Goal: Transaction & Acquisition: Purchase product/service

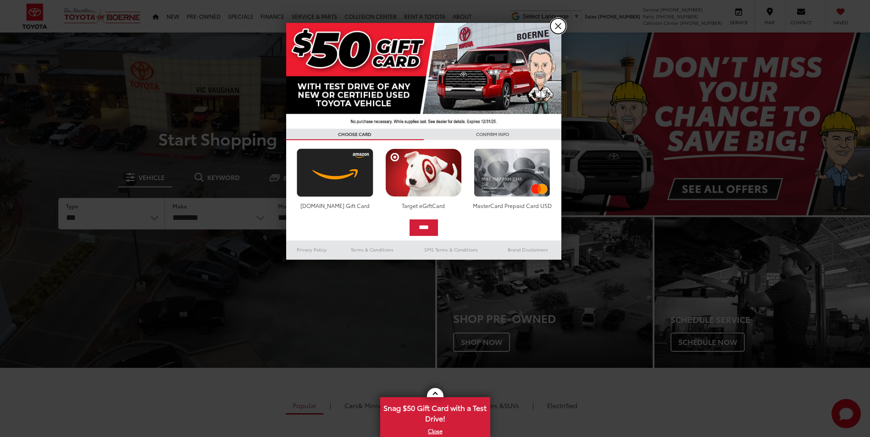
drag, startPoint x: 559, startPoint y: 25, endPoint x: 581, endPoint y: 14, distance: 24.6
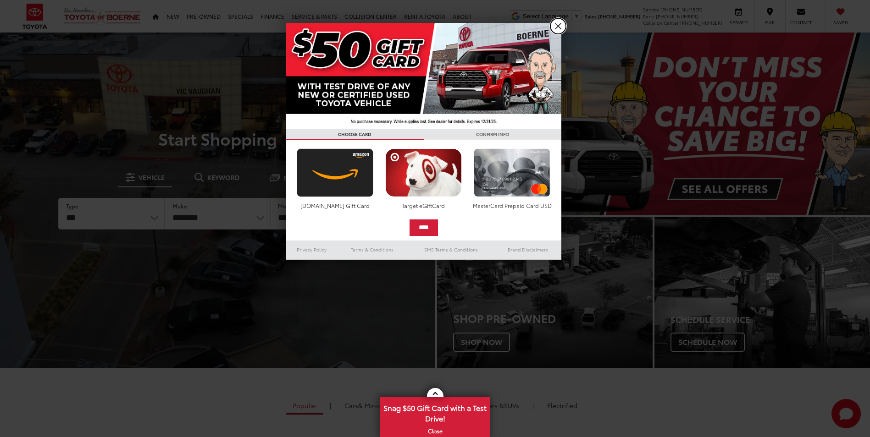
click at [559, 24] on link "X" at bounding box center [558, 26] width 16 height 16
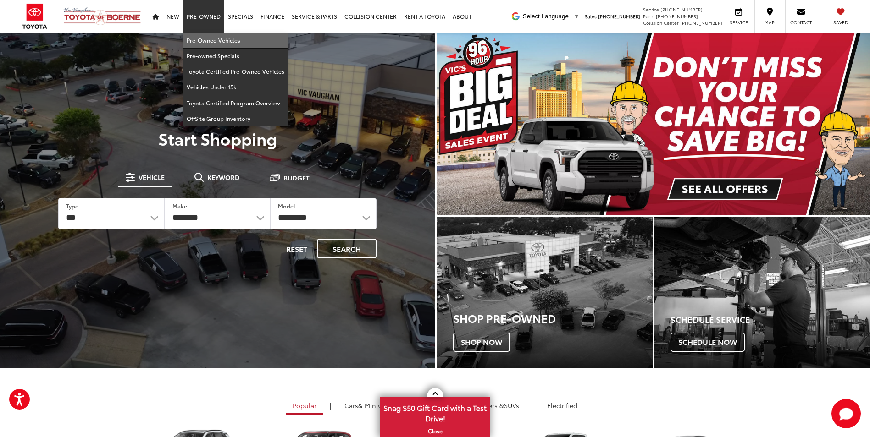
click at [212, 34] on link "Pre-Owned Vehicles" at bounding box center [235, 41] width 105 height 16
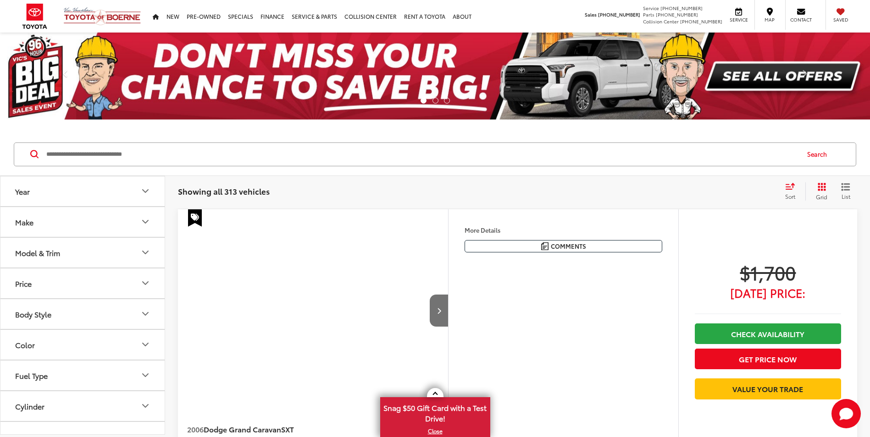
click at [154, 158] on input "Search by Make, Model, or Keyword" at bounding box center [421, 154] width 753 height 22
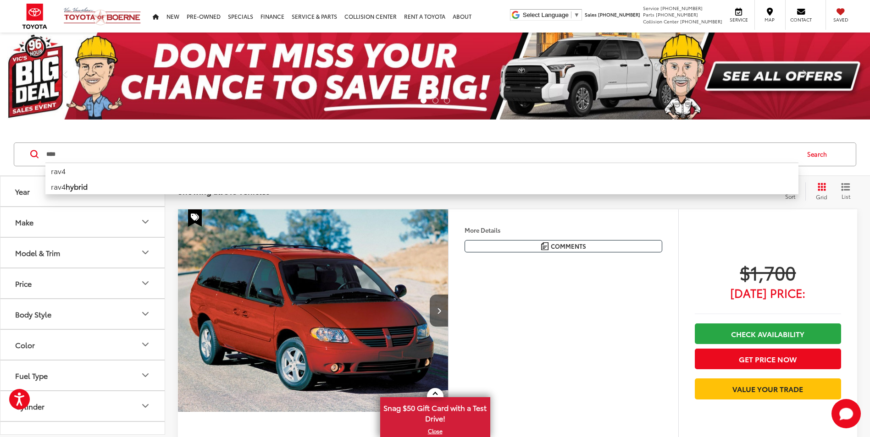
type input "****"
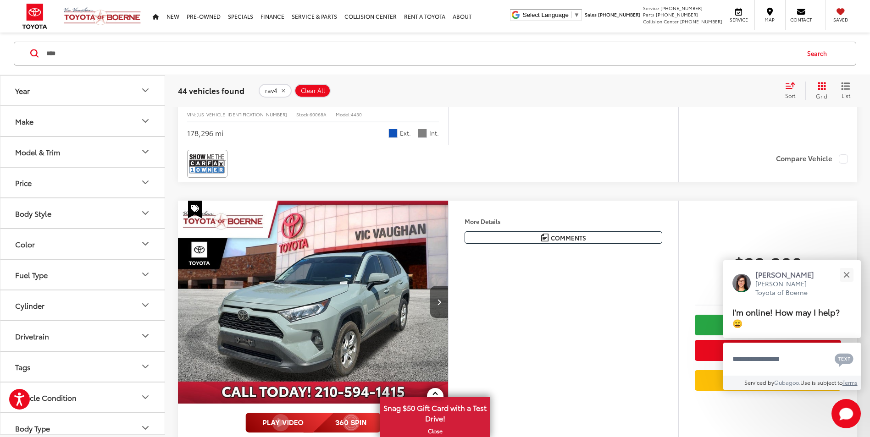
scroll to position [413, 0]
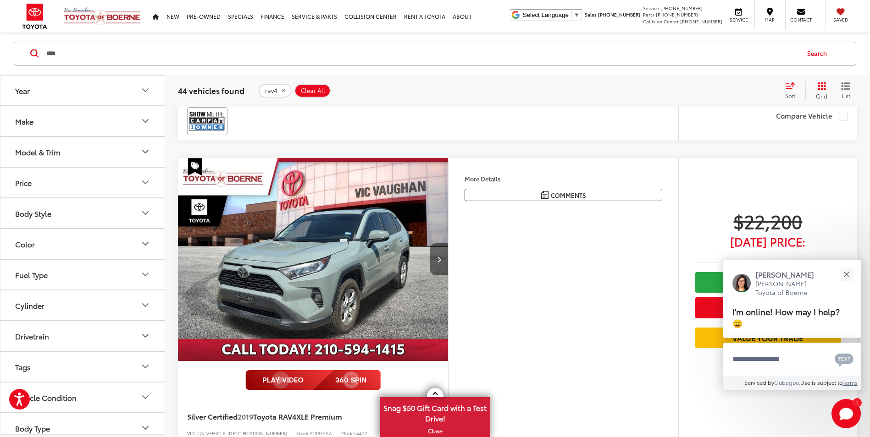
click at [444, 258] on button "Next image" at bounding box center [438, 259] width 18 height 32
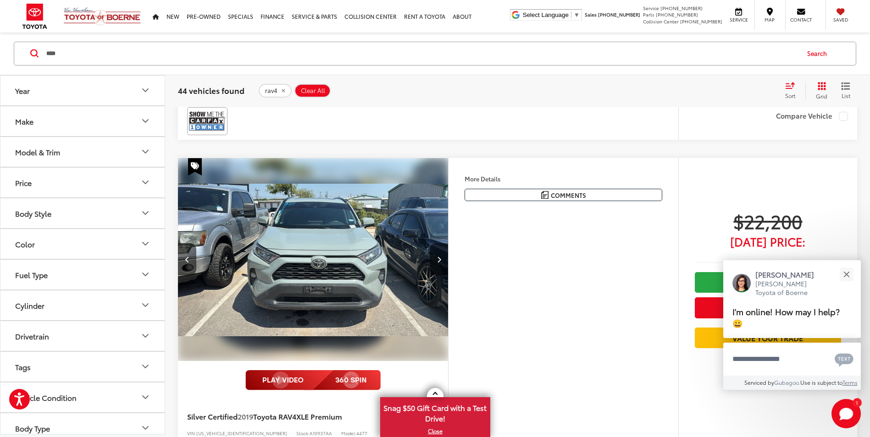
click at [444, 258] on button "Next image" at bounding box center [438, 259] width 18 height 32
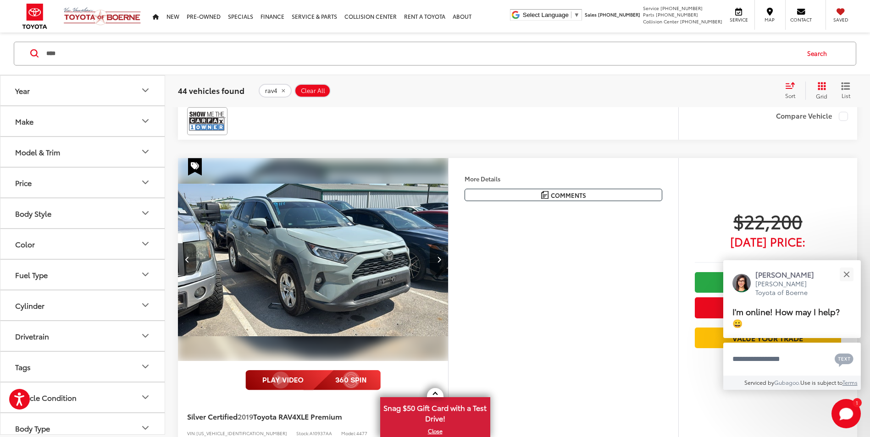
click at [444, 258] on button "Next image" at bounding box center [438, 259] width 18 height 32
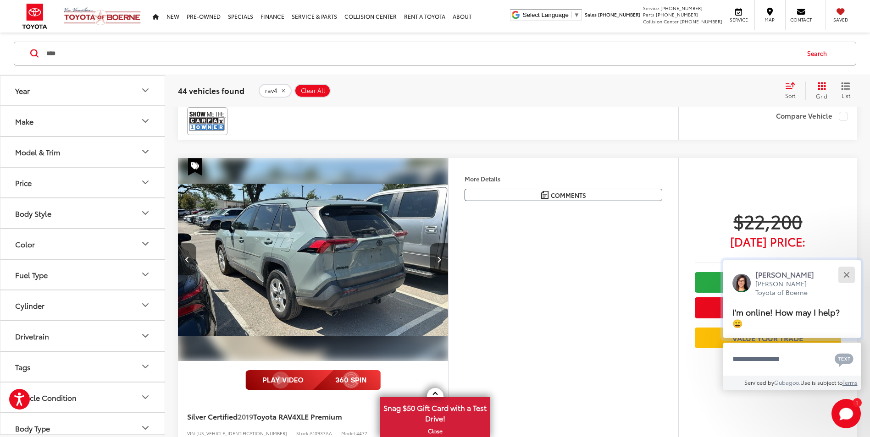
click at [846, 271] on button "Close" at bounding box center [846, 275] width 20 height 20
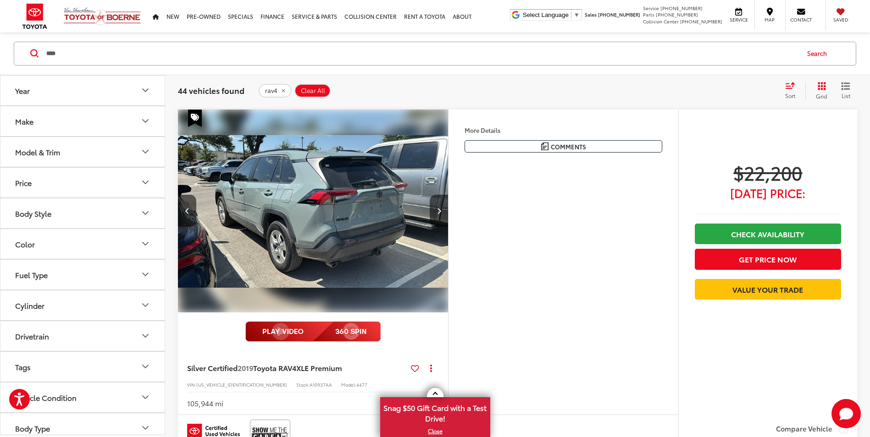
scroll to position [596, 0]
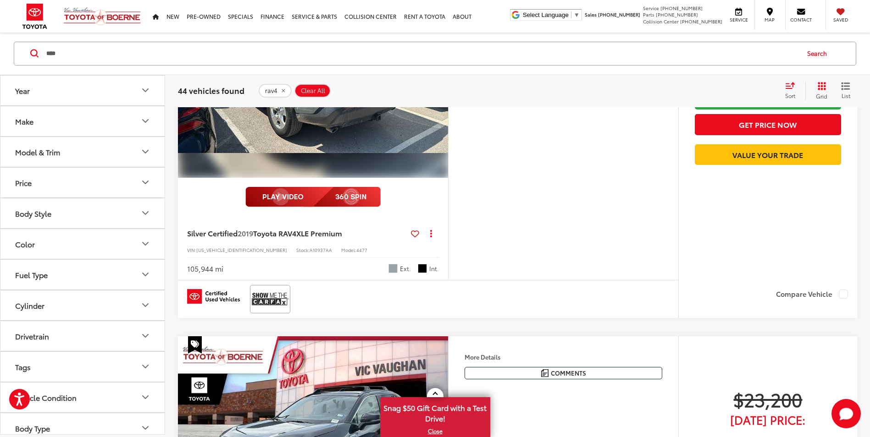
click at [193, 223] on div "Silver Certified 2019 Toyota RAV4 XLE Premium Copy Link Share Print View Detail…" at bounding box center [313, 248] width 270 height 64
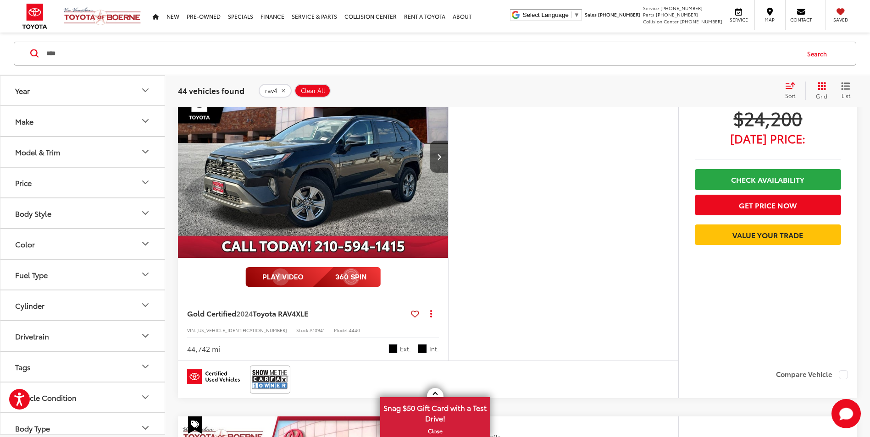
scroll to position [1194, 0]
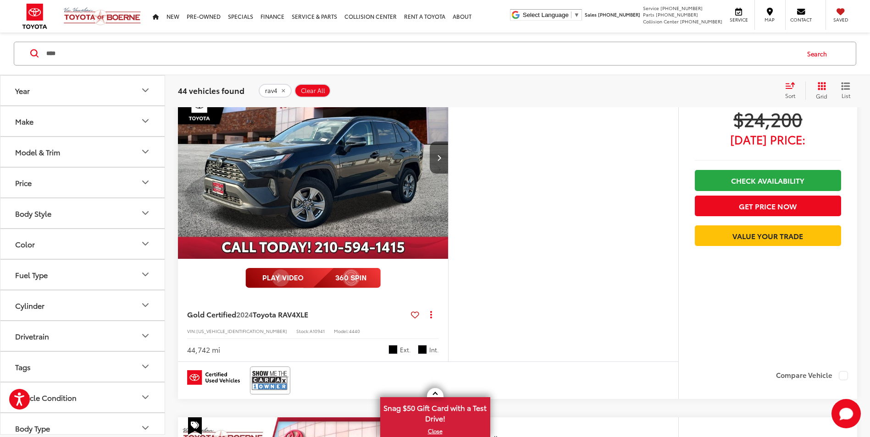
click at [143, 160] on button "Model & Trim" at bounding box center [82, 152] width 165 height 30
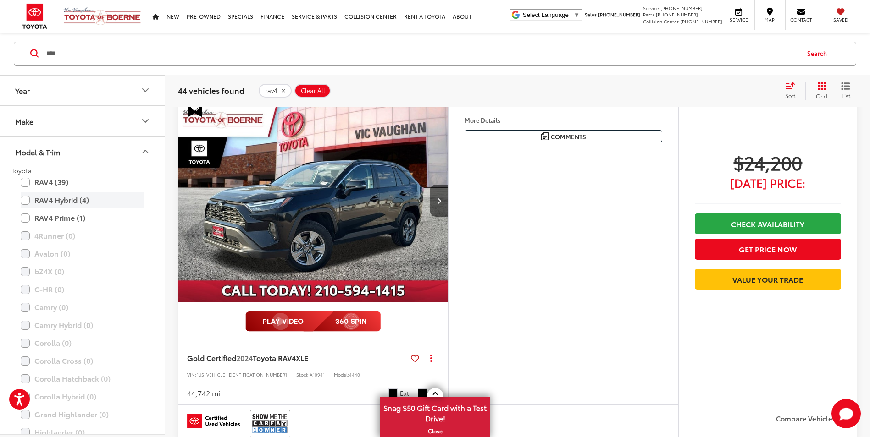
scroll to position [1238, 0]
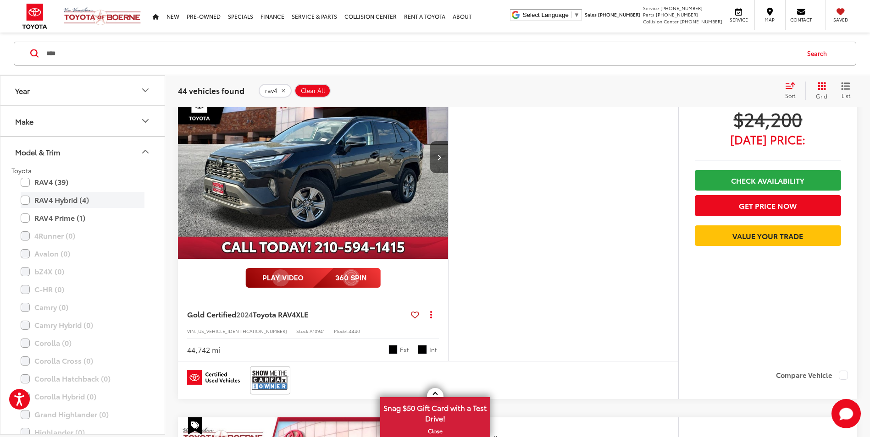
click at [26, 199] on label "RAV4 Hybrid (4)" at bounding box center [83, 201] width 124 height 16
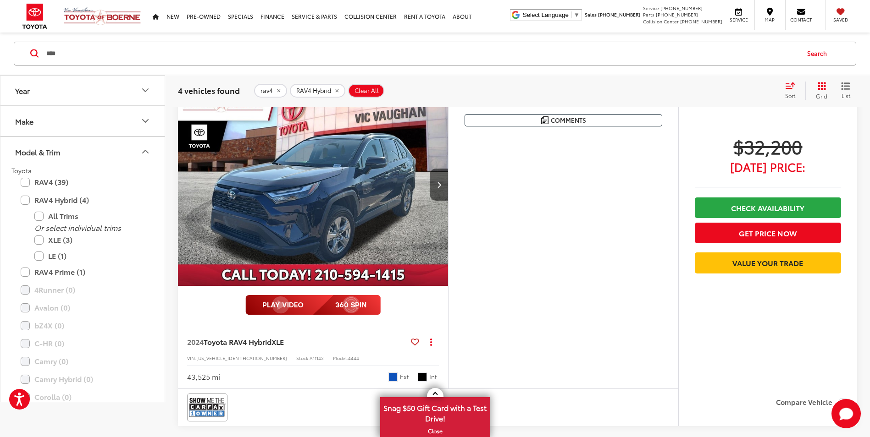
scroll to position [55, 0]
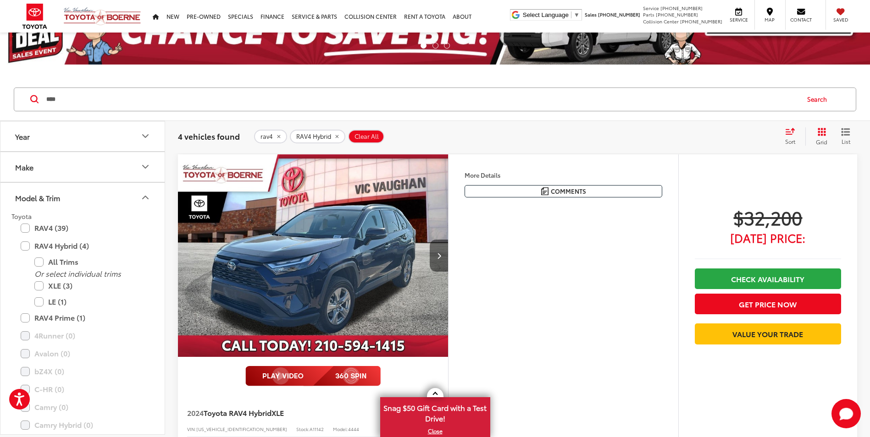
drag, startPoint x: 433, startPoint y: 237, endPoint x: 440, endPoint y: 250, distance: 14.6
click at [433, 238] on img "2024 Toyota RAV4 Hybrid XLE 0" at bounding box center [312, 256] width 271 height 204
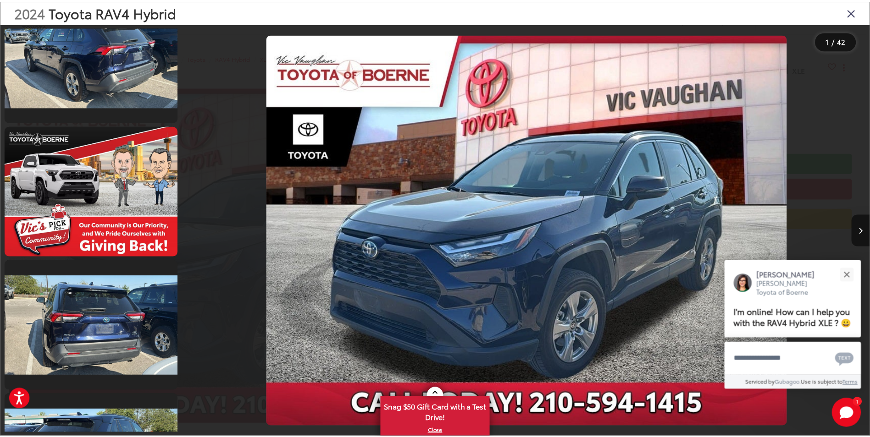
scroll to position [321, 0]
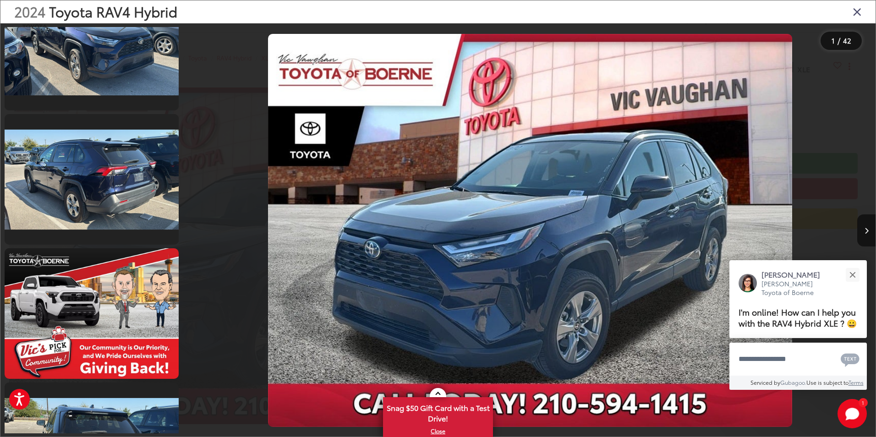
click at [859, 17] on icon "Close gallery" at bounding box center [857, 12] width 9 height 12
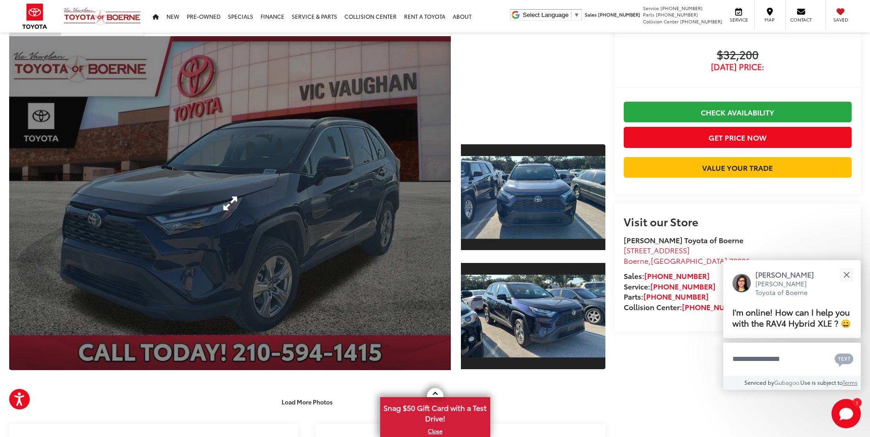
scroll to position [0, 0]
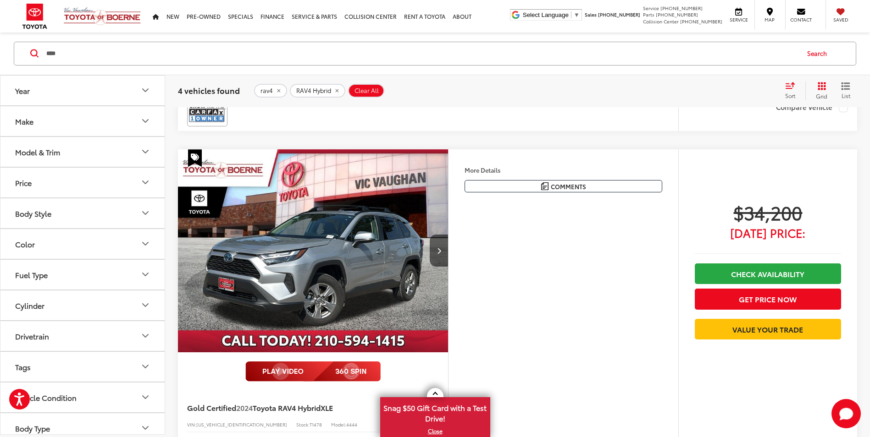
scroll to position [422, 0]
click at [442, 250] on button "Next image" at bounding box center [438, 250] width 18 height 32
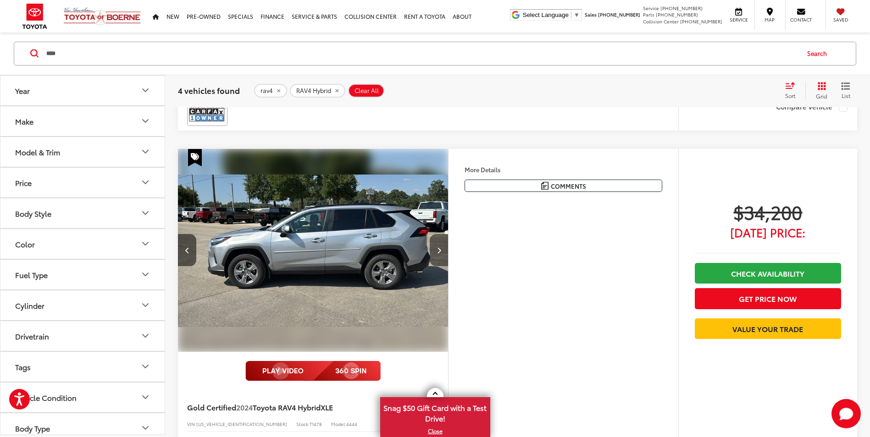
click at [442, 250] on button "Next image" at bounding box center [438, 250] width 18 height 32
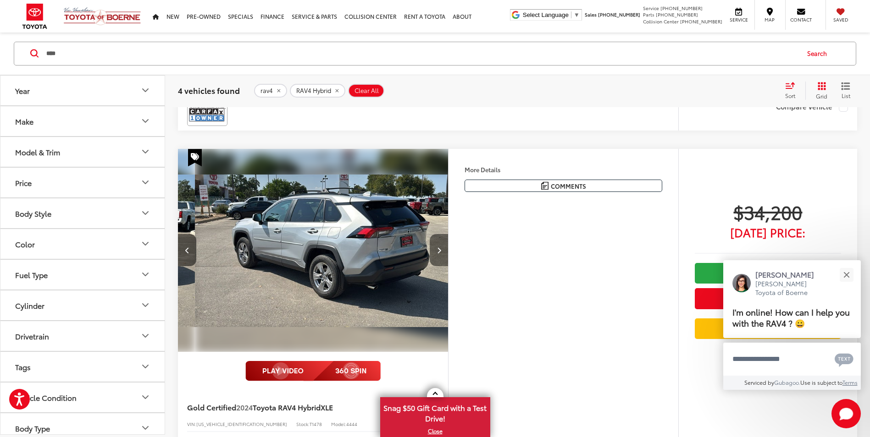
scroll to position [0, 543]
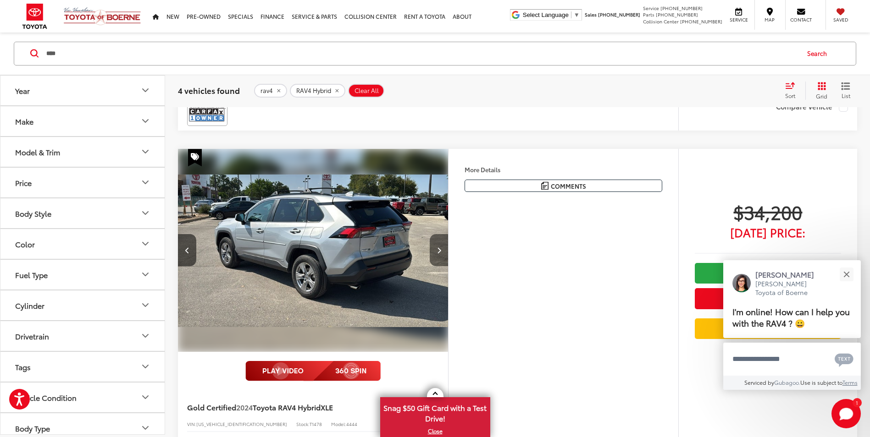
click at [442, 250] on button "Next image" at bounding box center [438, 250] width 18 height 32
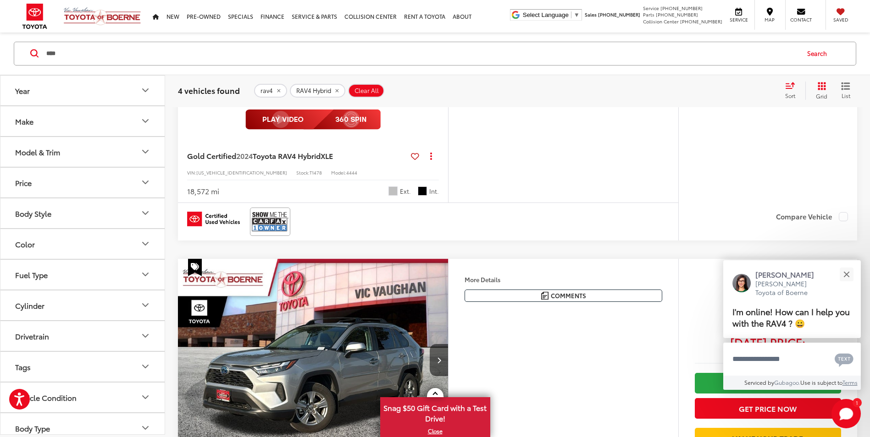
scroll to position [743, 0]
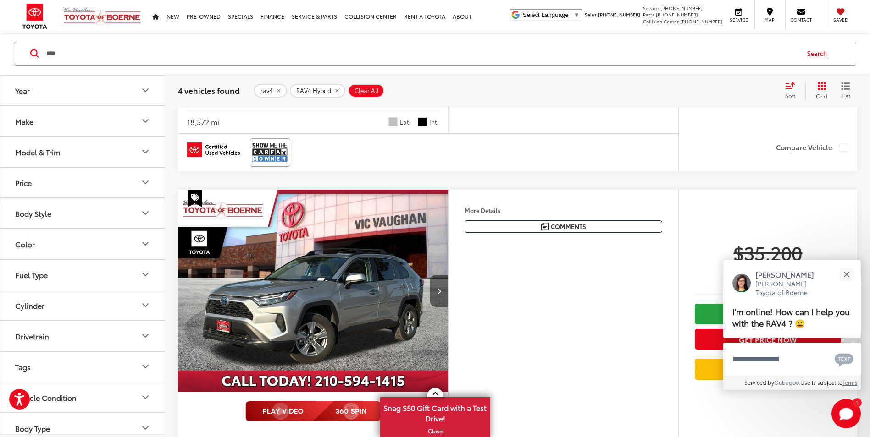
click at [443, 295] on button "Next image" at bounding box center [438, 291] width 18 height 32
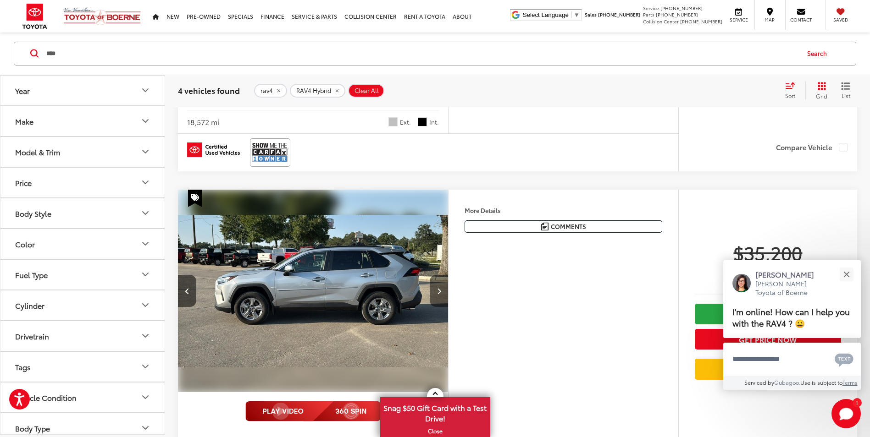
click at [443, 295] on button "Next image" at bounding box center [438, 291] width 18 height 32
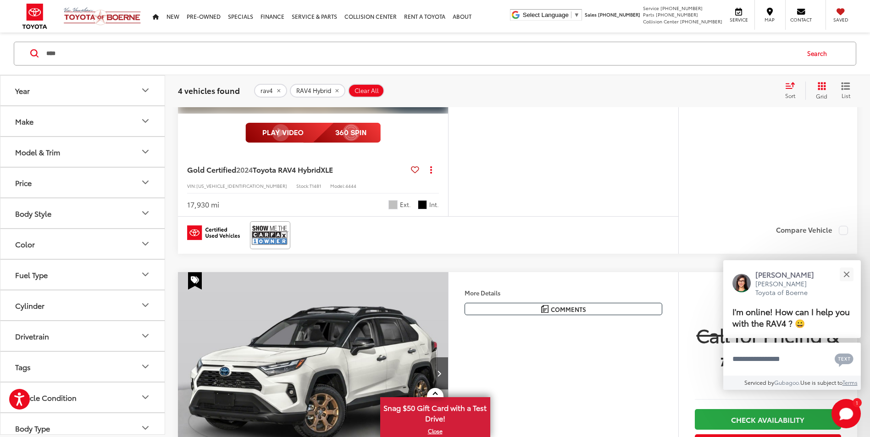
scroll to position [1063, 0]
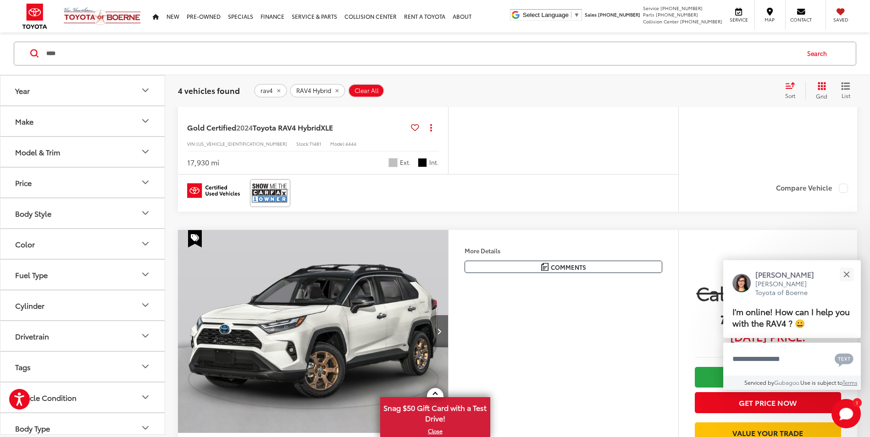
click at [443, 323] on button "Next image" at bounding box center [438, 331] width 18 height 32
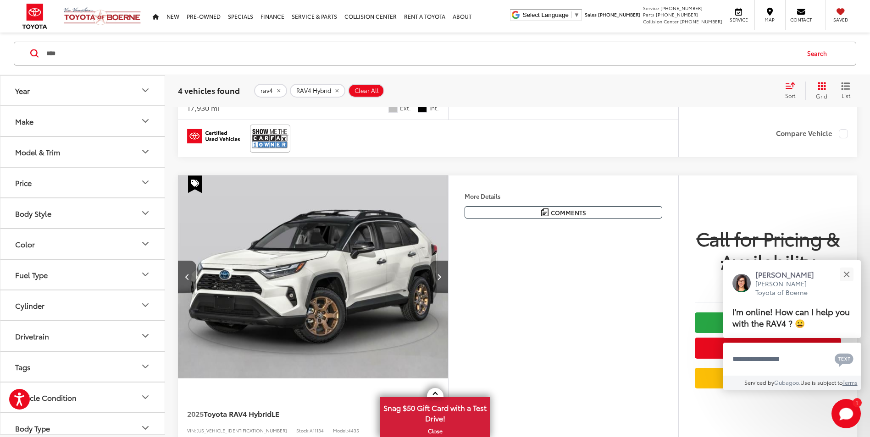
scroll to position [1201, 0]
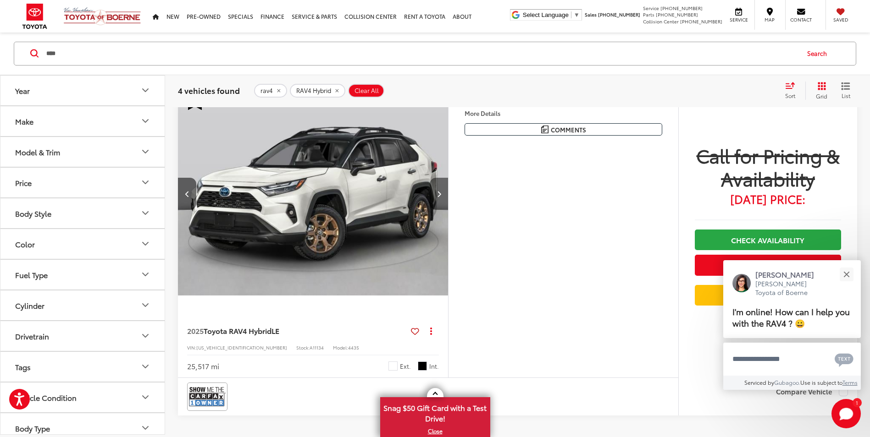
click at [433, 197] on button "Next image" at bounding box center [438, 194] width 18 height 32
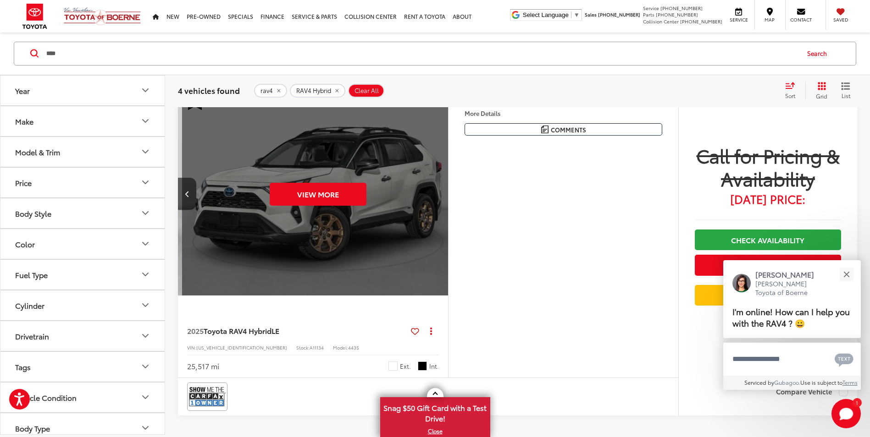
scroll to position [0, 543]
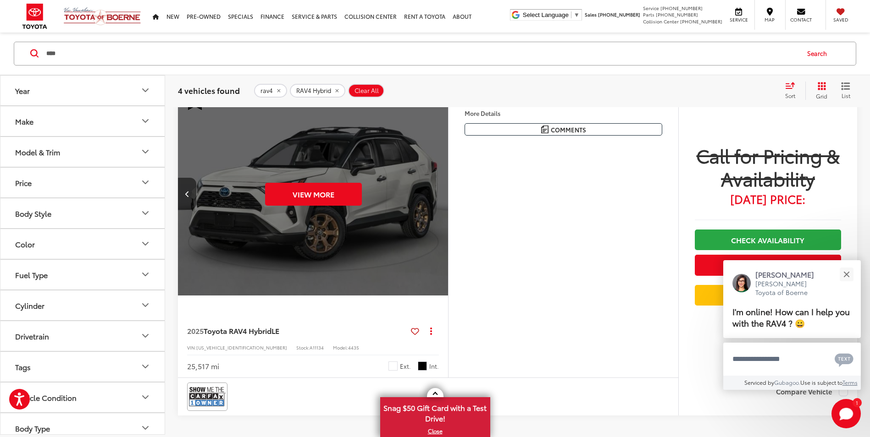
click at [431, 198] on div "View More" at bounding box center [312, 195] width 271 height 204
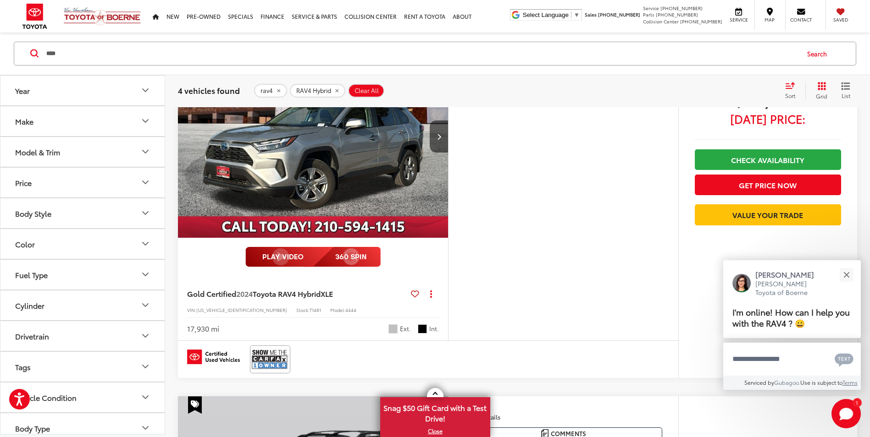
scroll to position [764, 0]
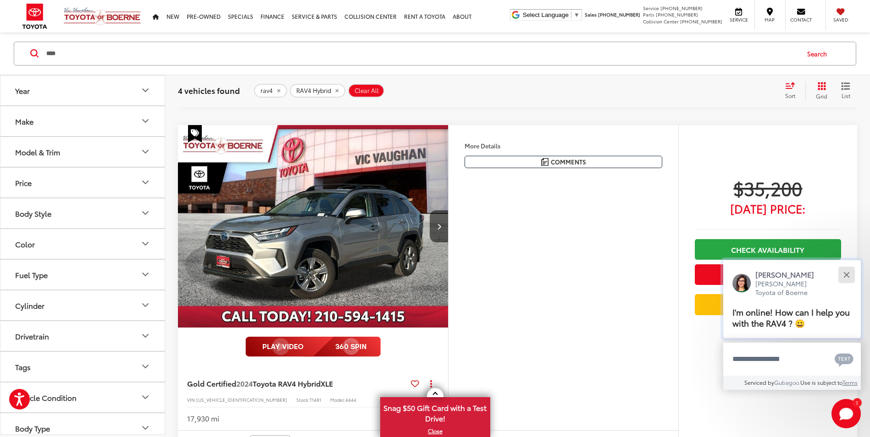
click at [852, 280] on button "Close" at bounding box center [846, 275] width 20 height 20
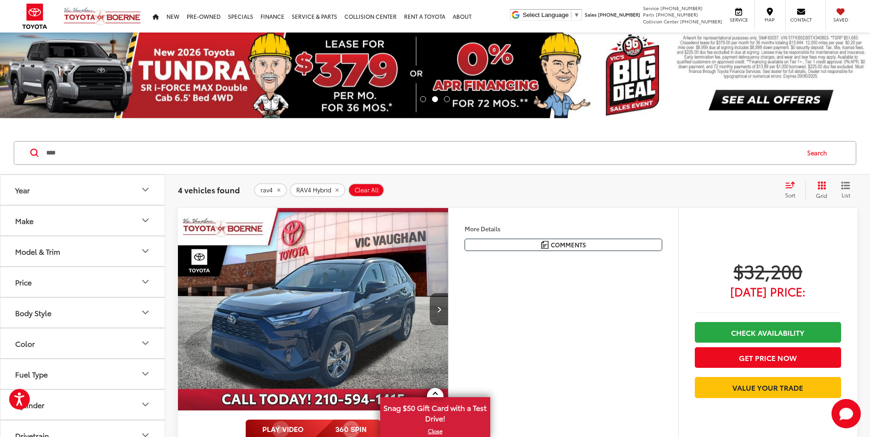
scroll to position [0, 0]
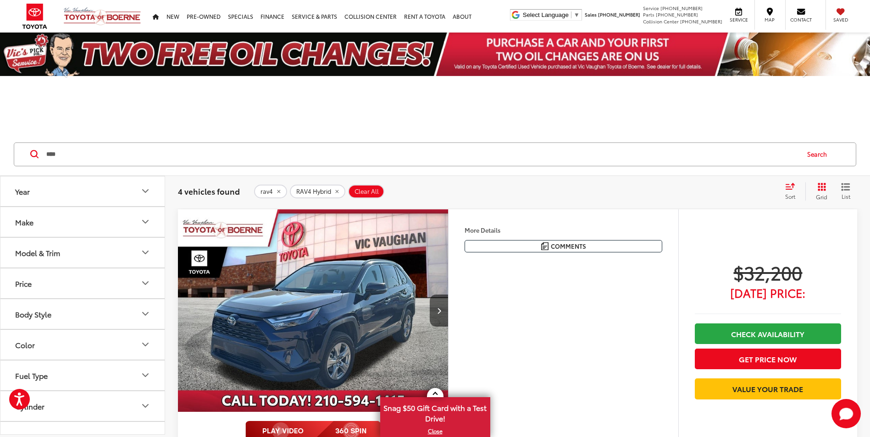
click at [457, 204] on div "4 vehicles found rav4 RAV4 Hybrid Clear All + 0 test Sort Relevance: Price: Hig…" at bounding box center [517, 191] width 705 height 33
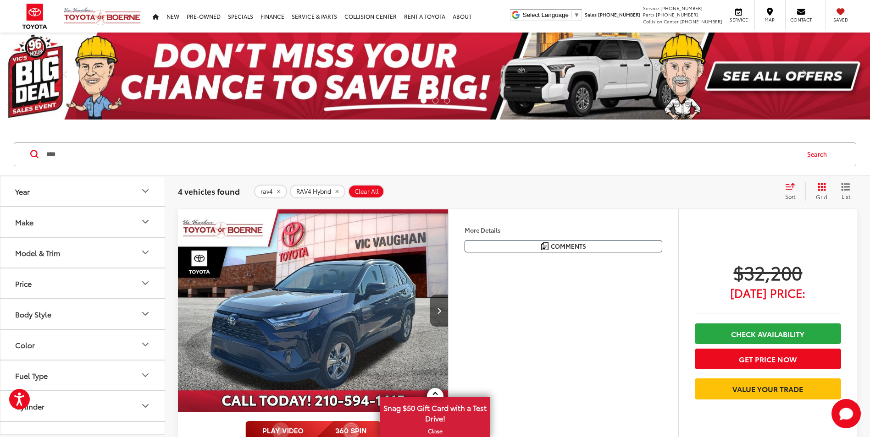
click at [463, 205] on div "4 vehicles found rav4 RAV4 Hybrid Clear All + 0 test Sort Relevance: Price: Hig…" at bounding box center [517, 191] width 705 height 33
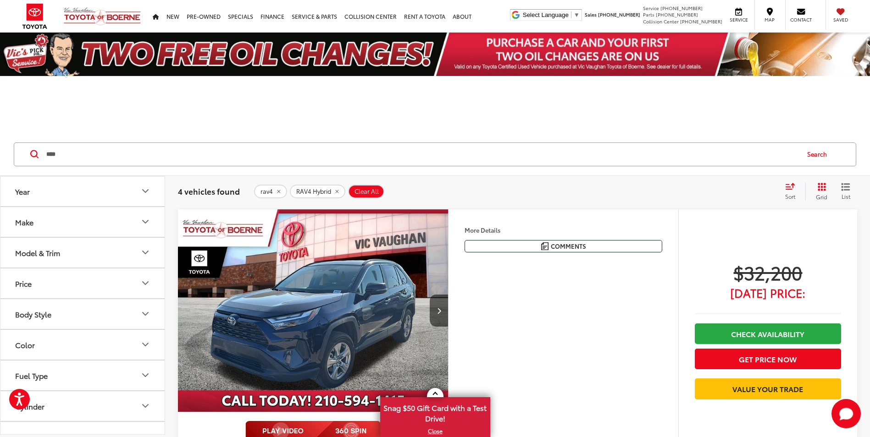
click at [71, 248] on button "Model & Trim" at bounding box center [82, 253] width 165 height 30
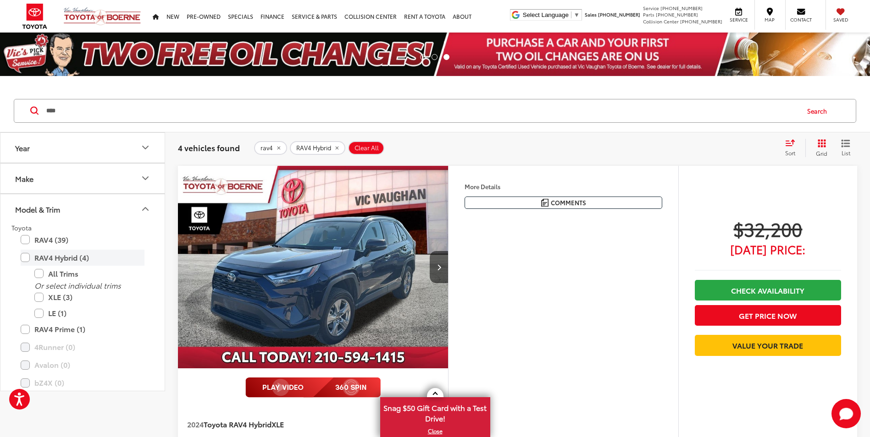
click at [28, 256] on label "RAV4 Hybrid (4)" at bounding box center [83, 258] width 124 height 16
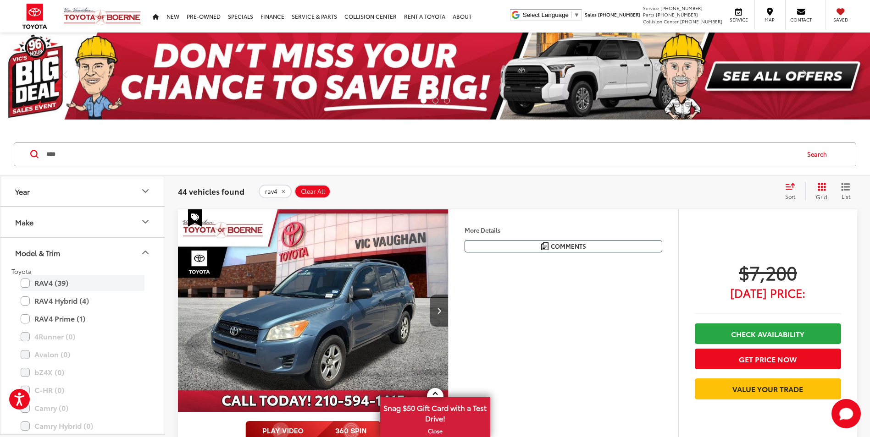
click at [25, 281] on label "RAV4 (39)" at bounding box center [83, 283] width 124 height 16
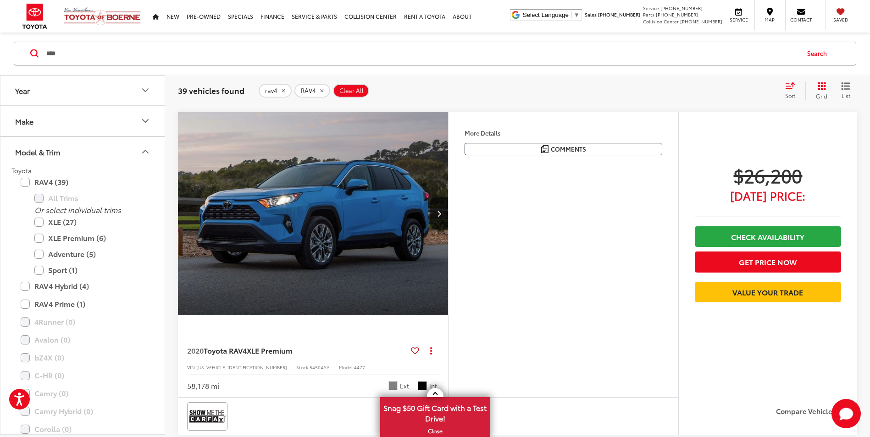
scroll to position [4068, 0]
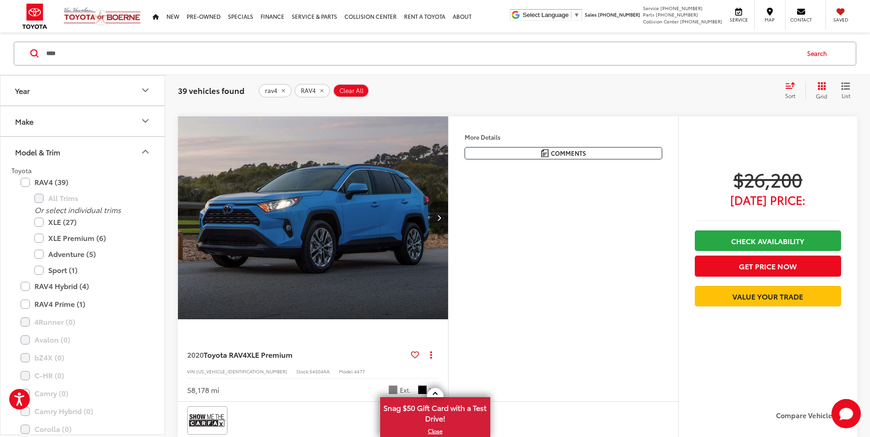
click at [438, 216] on icon "Next image" at bounding box center [439, 218] width 4 height 6
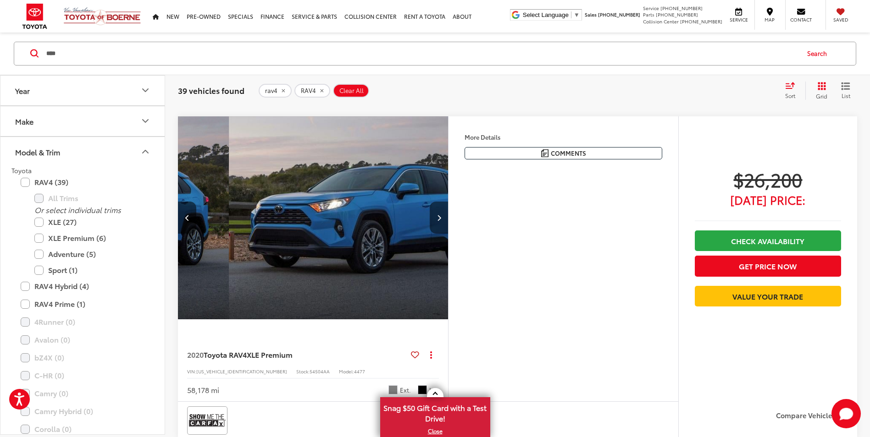
scroll to position [0, 271]
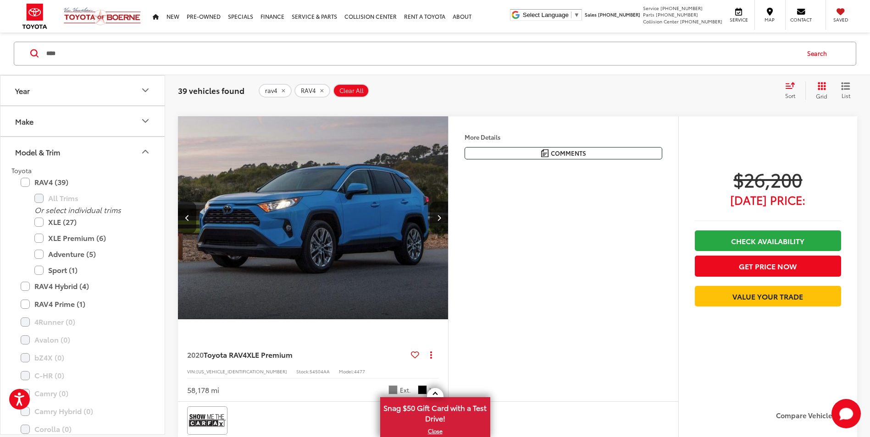
click at [438, 216] on icon "Next image" at bounding box center [439, 218] width 4 height 6
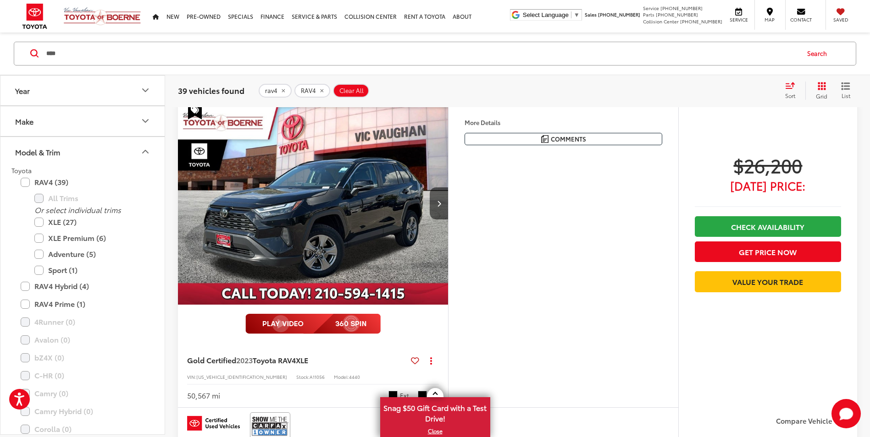
scroll to position [3610, 0]
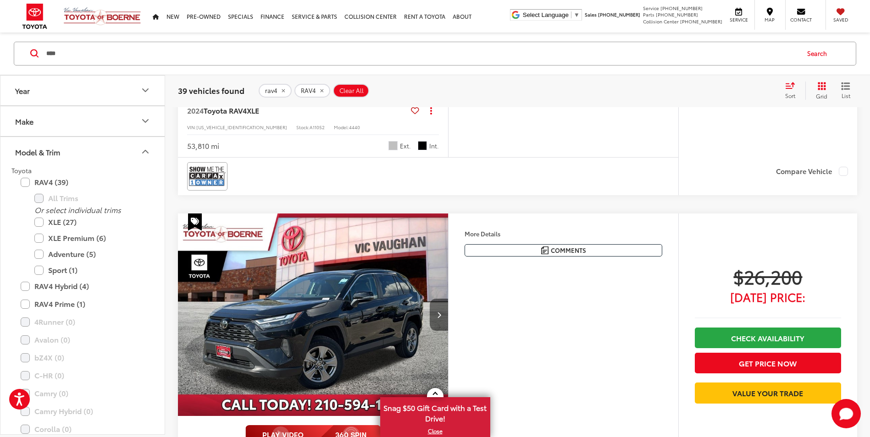
click at [445, 316] on button "Next image" at bounding box center [438, 315] width 18 height 32
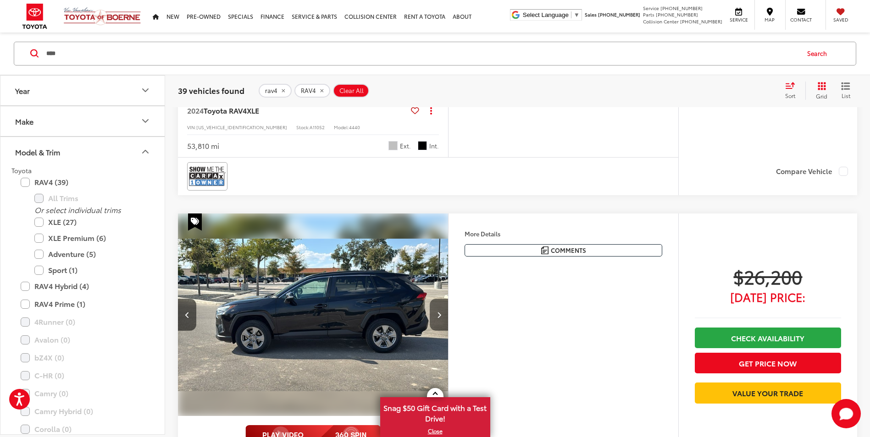
click at [439, 319] on button "Next image" at bounding box center [438, 315] width 18 height 32
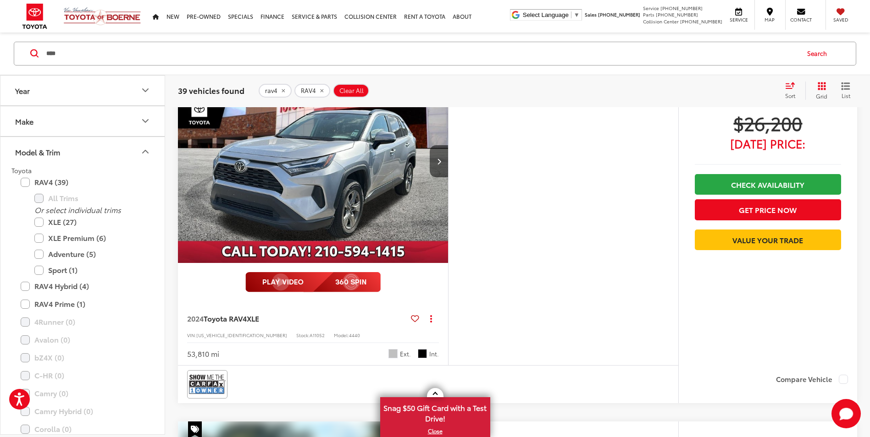
scroll to position [3335, 0]
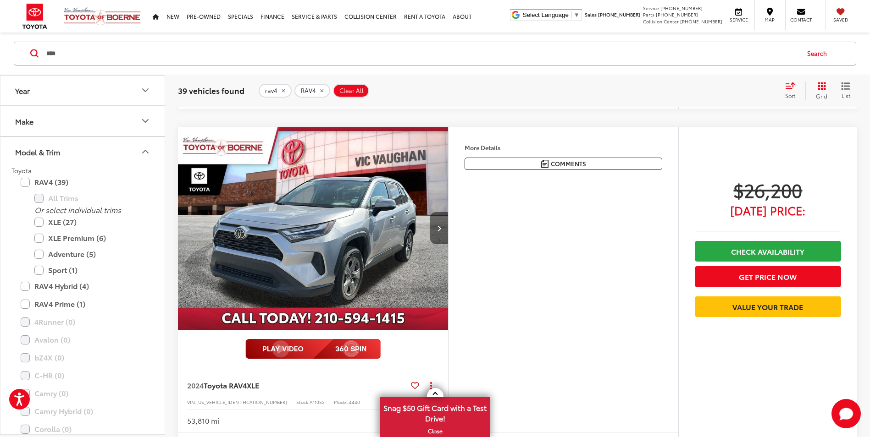
click at [440, 231] on icon "Next image" at bounding box center [439, 228] width 4 height 6
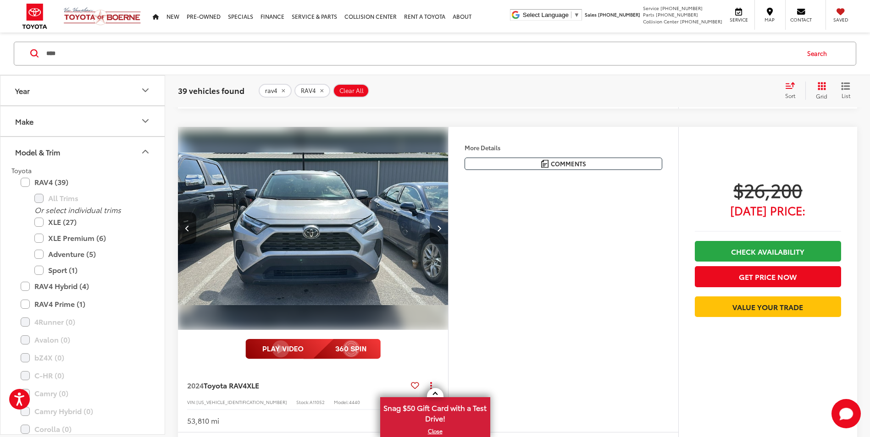
click at [439, 232] on button "Next image" at bounding box center [438, 228] width 18 height 32
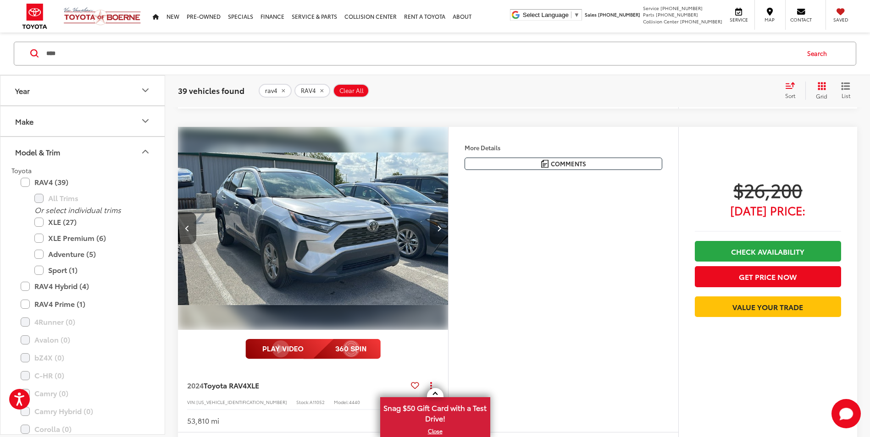
click at [439, 232] on button "Next image" at bounding box center [438, 228] width 18 height 32
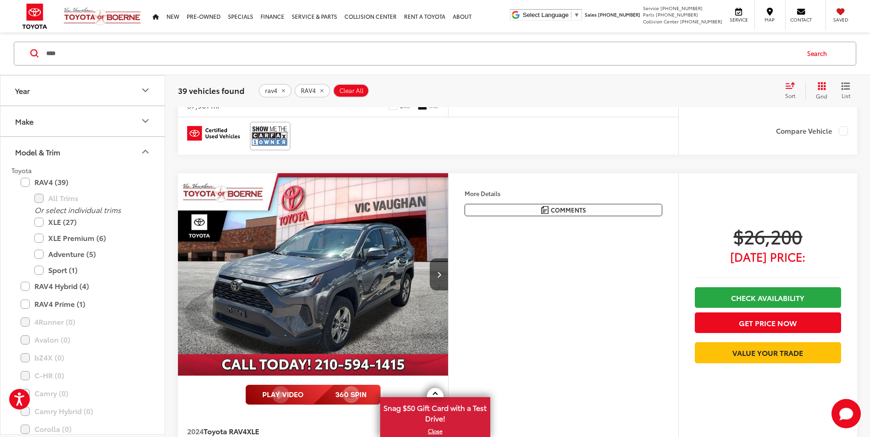
scroll to position [2923, 0]
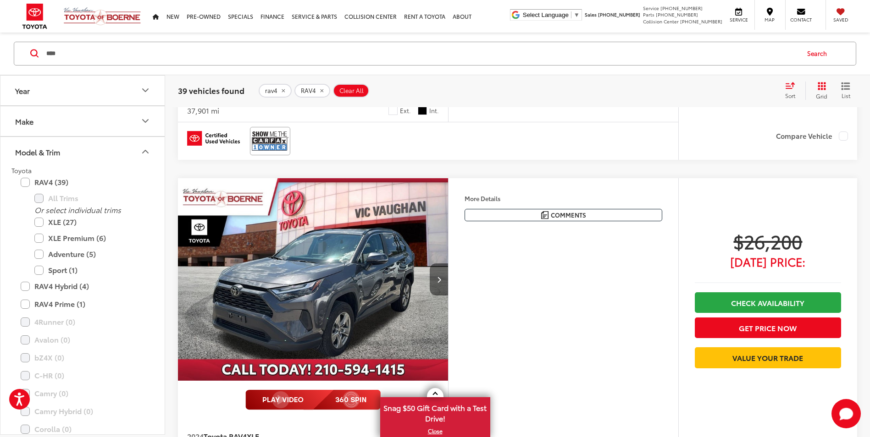
click at [439, 270] on button "Next image" at bounding box center [438, 280] width 18 height 32
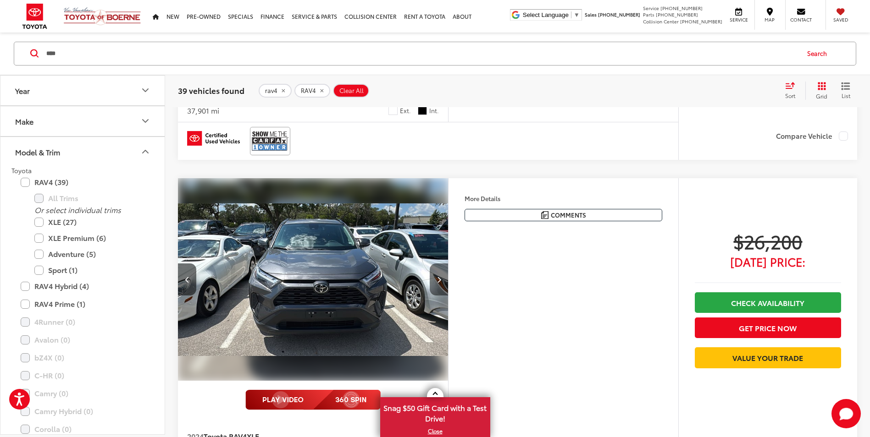
click at [439, 280] on icon "Next image" at bounding box center [439, 279] width 4 height 6
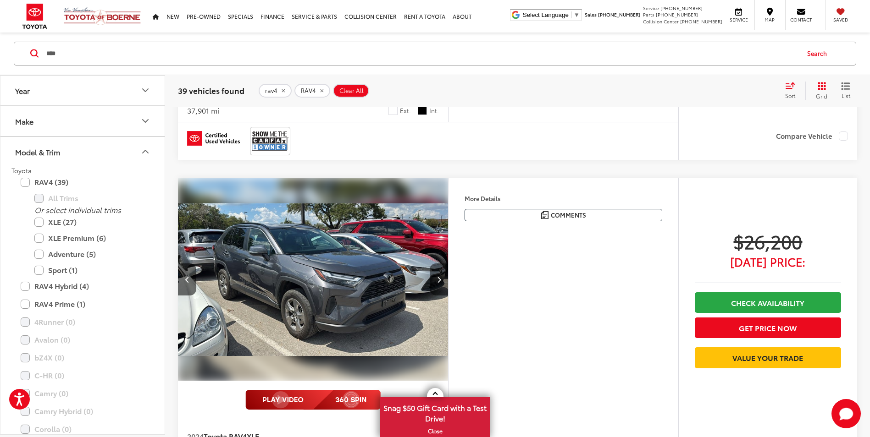
click at [439, 280] on icon "Next image" at bounding box center [439, 279] width 4 height 6
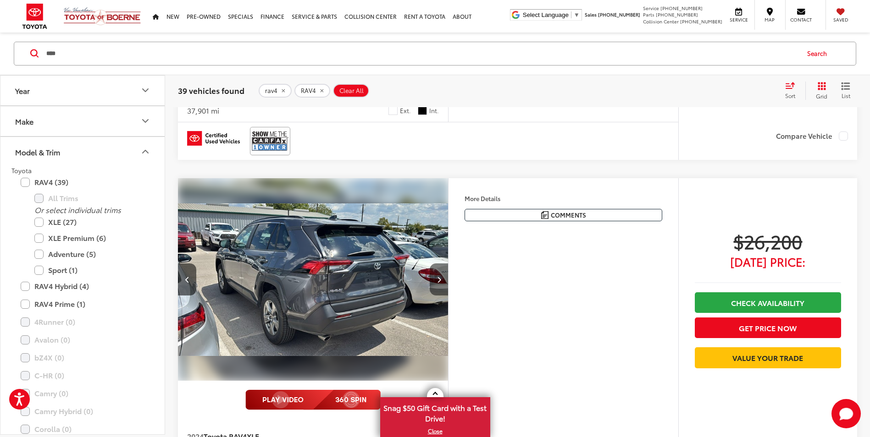
click at [437, 282] on icon "Next image" at bounding box center [439, 279] width 4 height 6
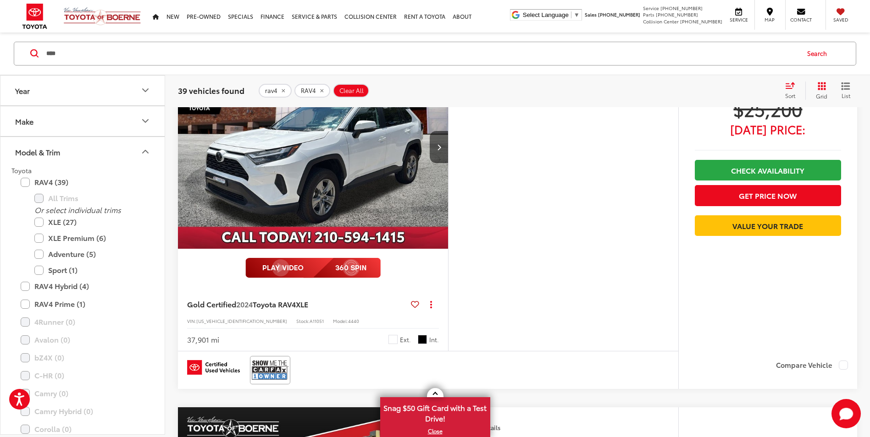
scroll to position [2556, 0]
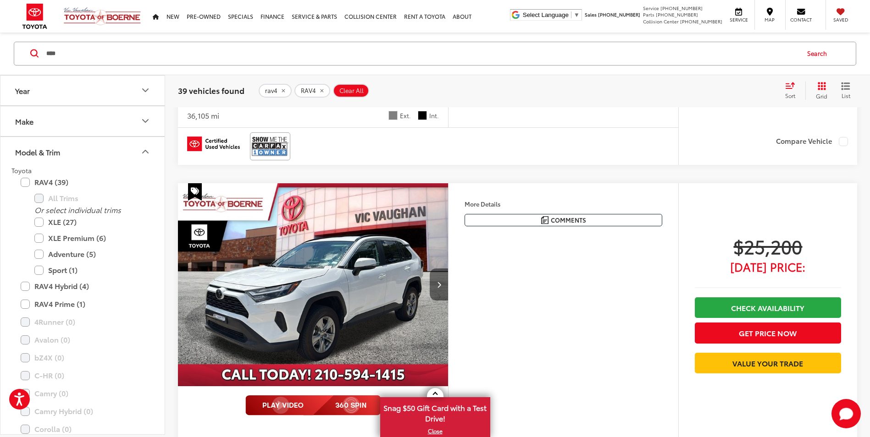
click at [440, 279] on button "Next image" at bounding box center [438, 285] width 18 height 32
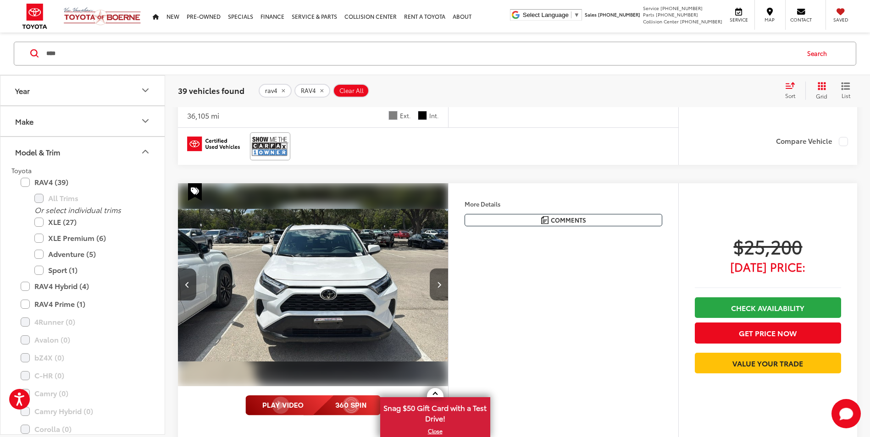
click at [440, 279] on button "Next image" at bounding box center [438, 285] width 18 height 32
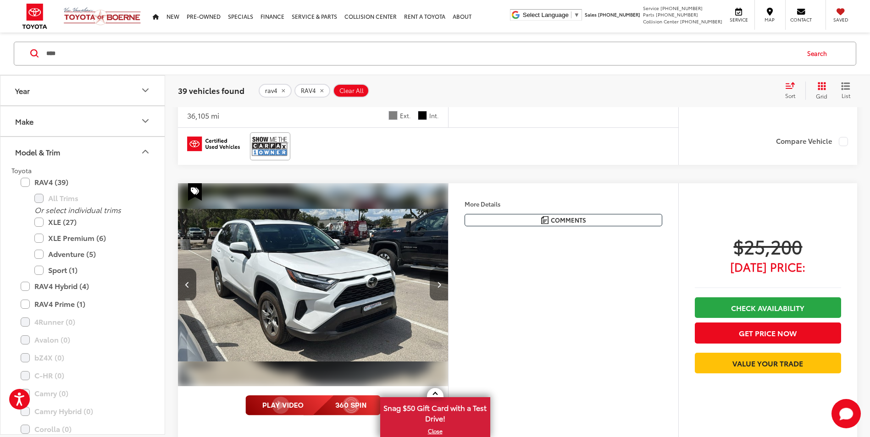
click at [440, 280] on button "Next image" at bounding box center [438, 285] width 18 height 32
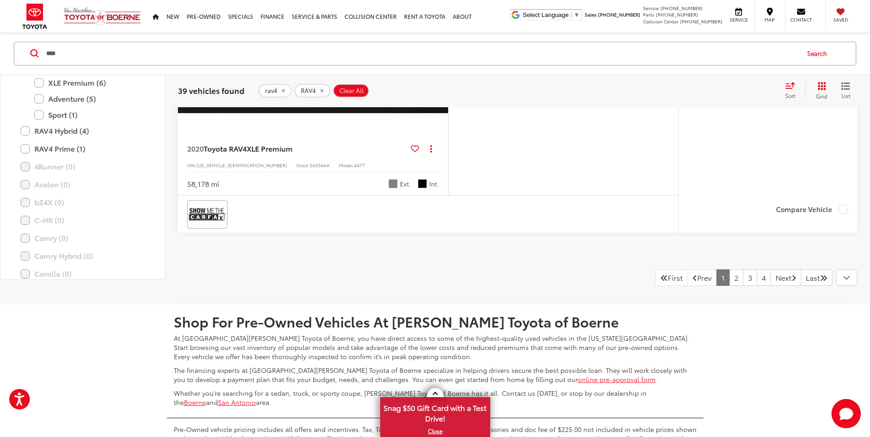
scroll to position [4229, 0]
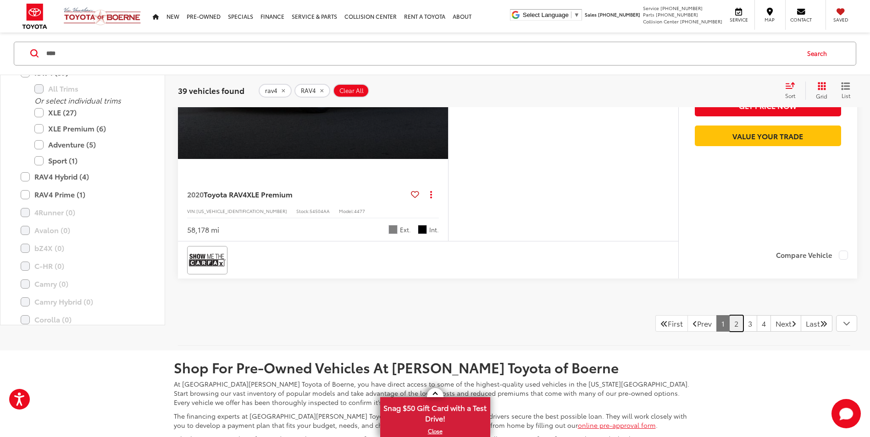
click at [729, 324] on link "2" at bounding box center [736, 323] width 14 height 17
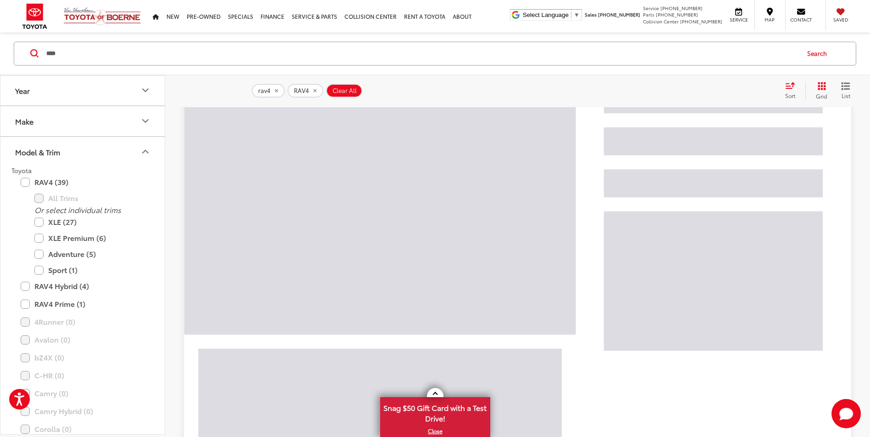
scroll to position [101, 0]
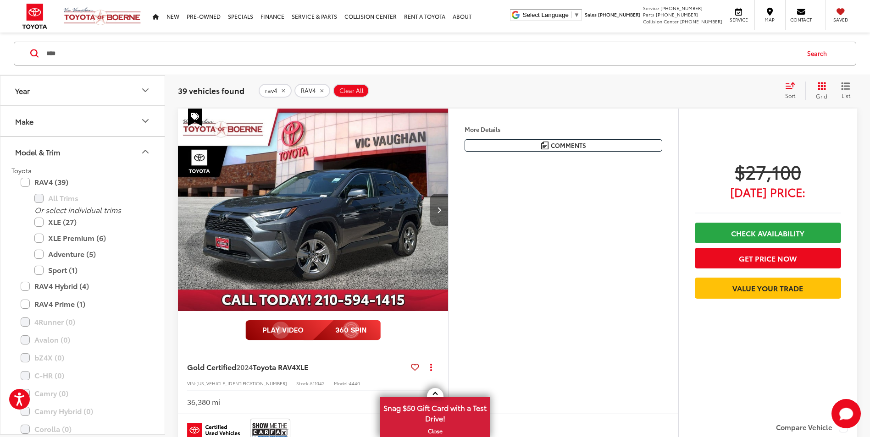
click at [435, 206] on button "Next image" at bounding box center [438, 210] width 18 height 32
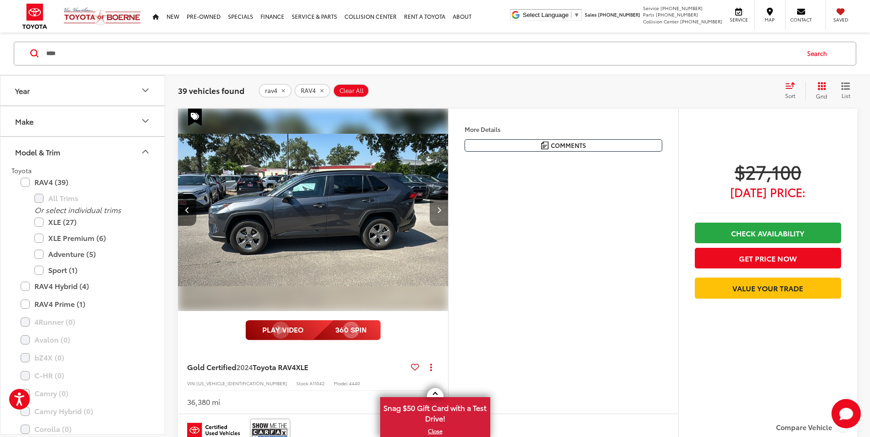
click at [437, 212] on icon "Next image" at bounding box center [439, 210] width 4 height 6
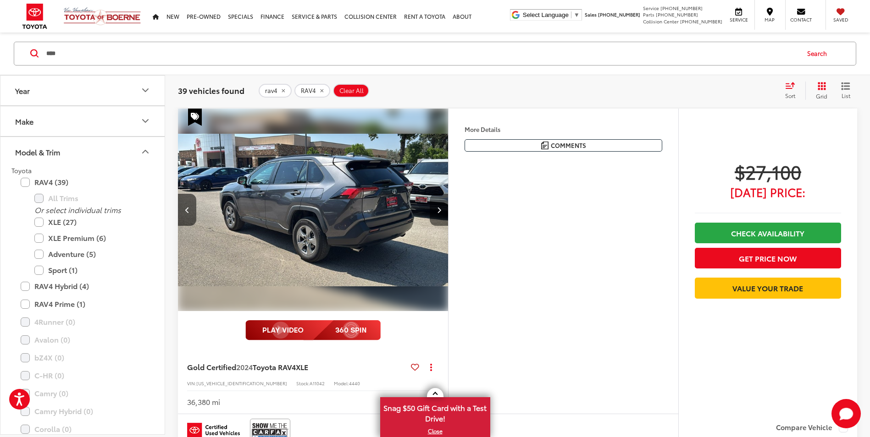
click at [437, 212] on icon "Next image" at bounding box center [439, 210] width 4 height 6
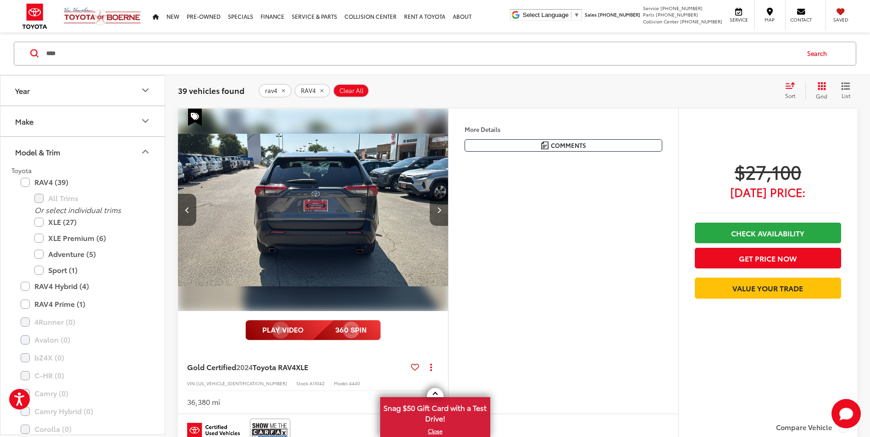
click at [437, 212] on icon "Next image" at bounding box center [439, 210] width 4 height 6
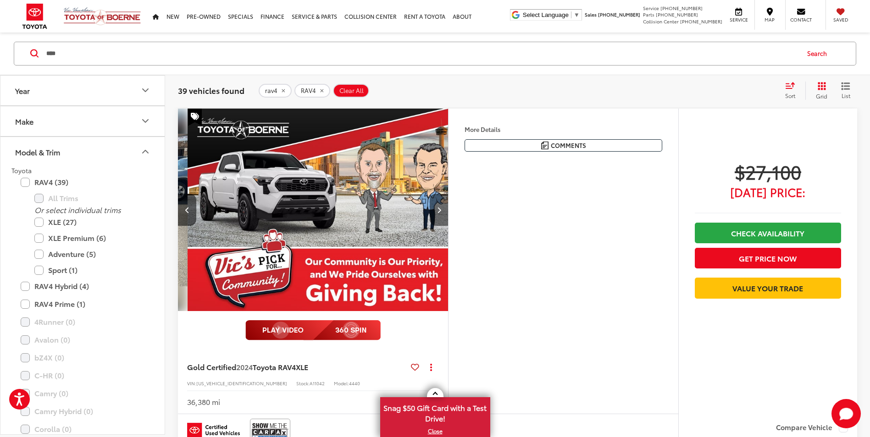
scroll to position [0, 1085]
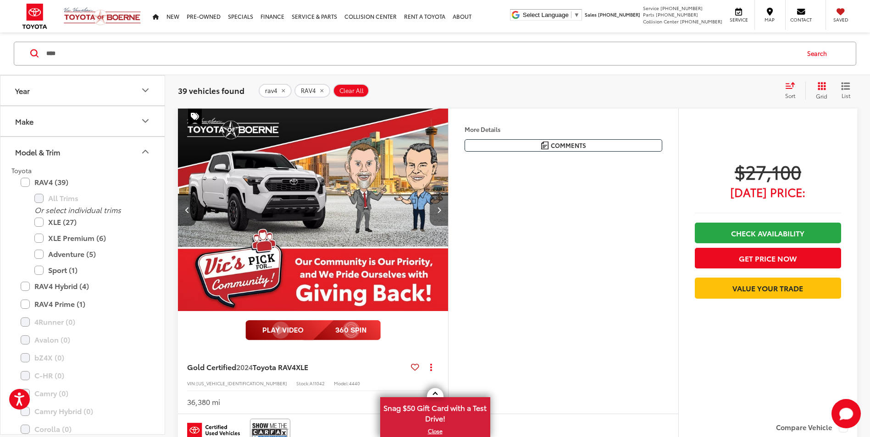
click at [437, 212] on icon "Next image" at bounding box center [439, 210] width 4 height 6
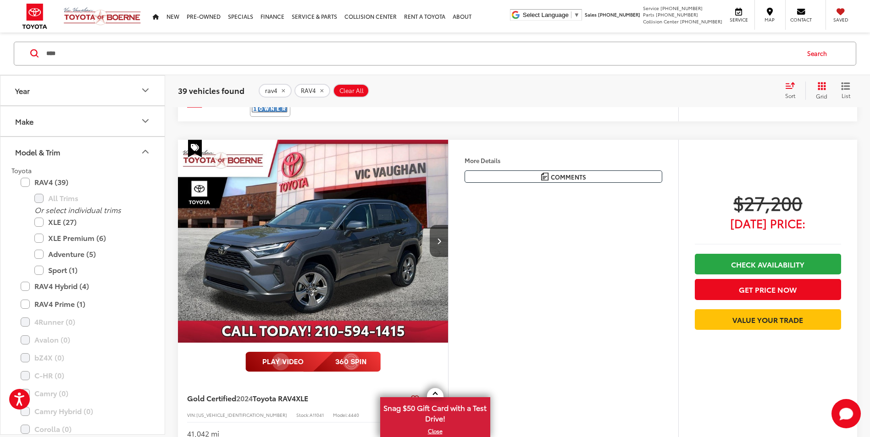
scroll to position [513, 0]
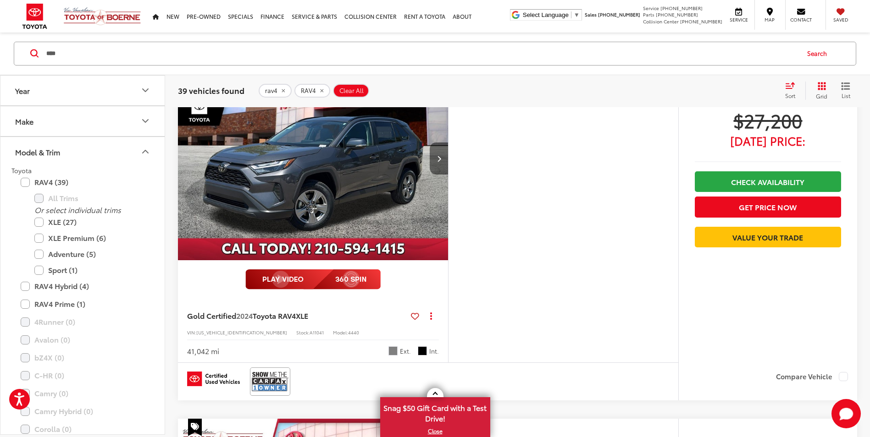
click at [437, 169] on button "Next image" at bounding box center [438, 159] width 18 height 32
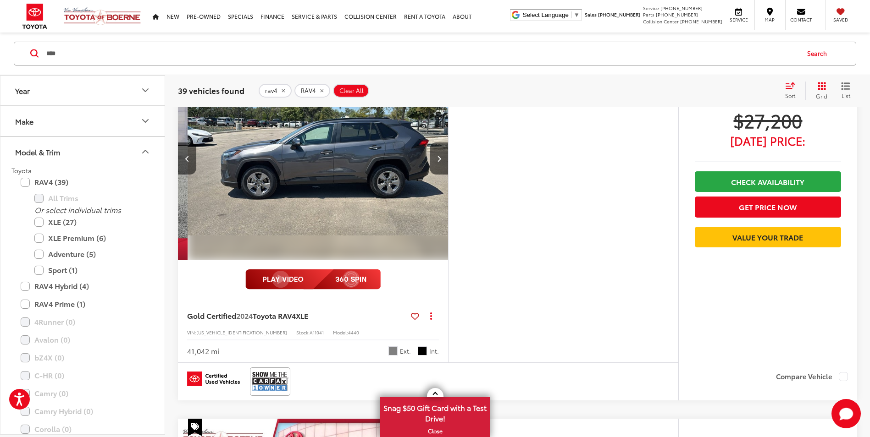
scroll to position [0, 271]
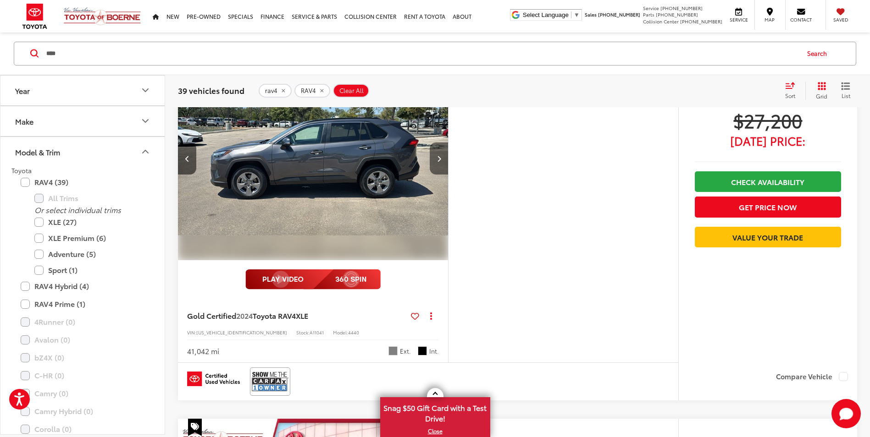
click at [444, 155] on button "Next image" at bounding box center [438, 159] width 18 height 32
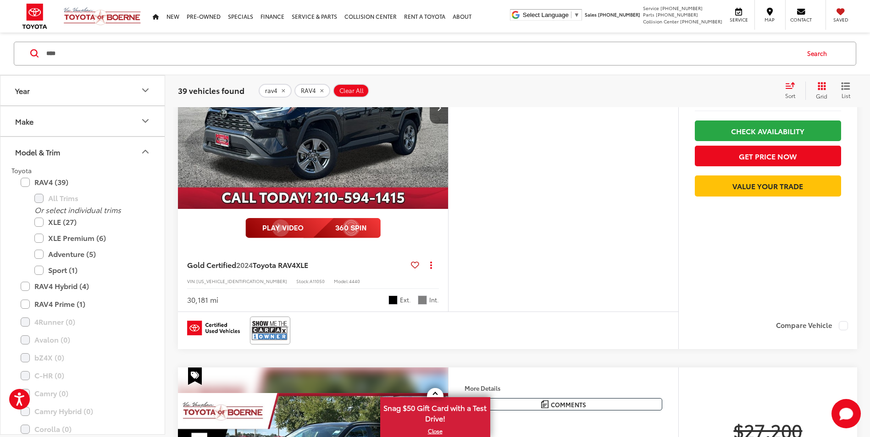
scroll to position [834, 0]
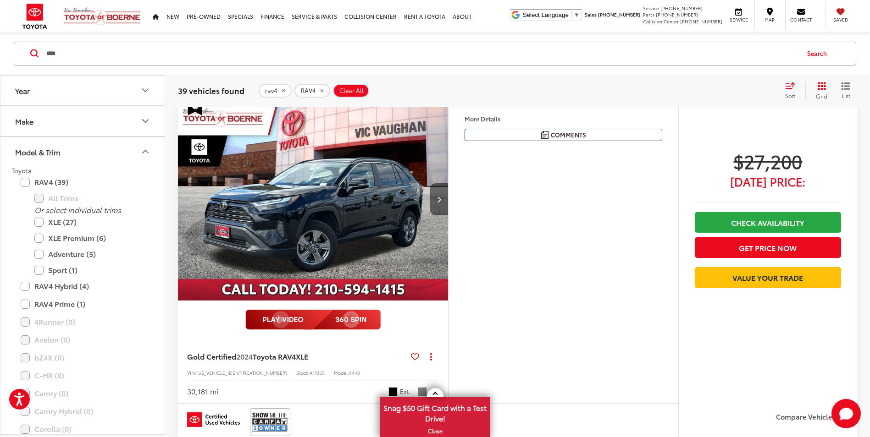
click at [435, 200] on button "Next image" at bounding box center [438, 199] width 18 height 32
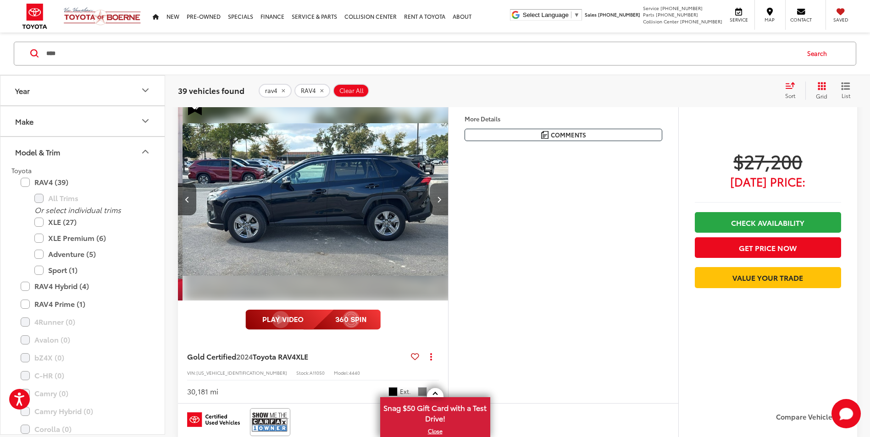
scroll to position [0, 271]
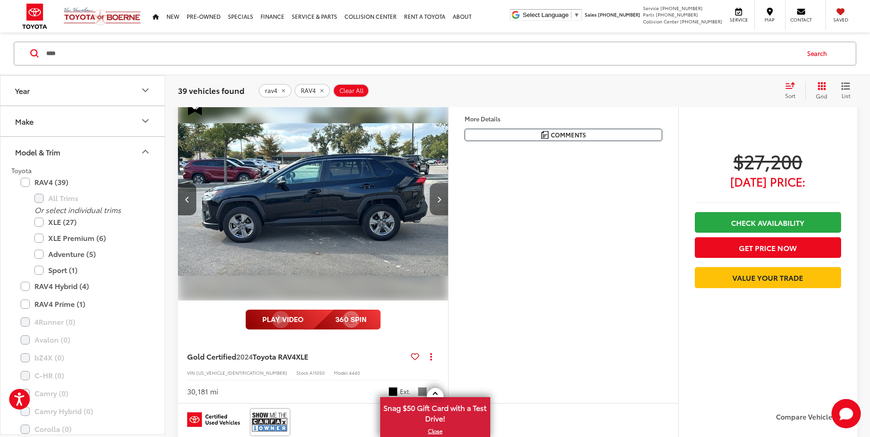
click at [433, 201] on button "Next image" at bounding box center [438, 199] width 18 height 32
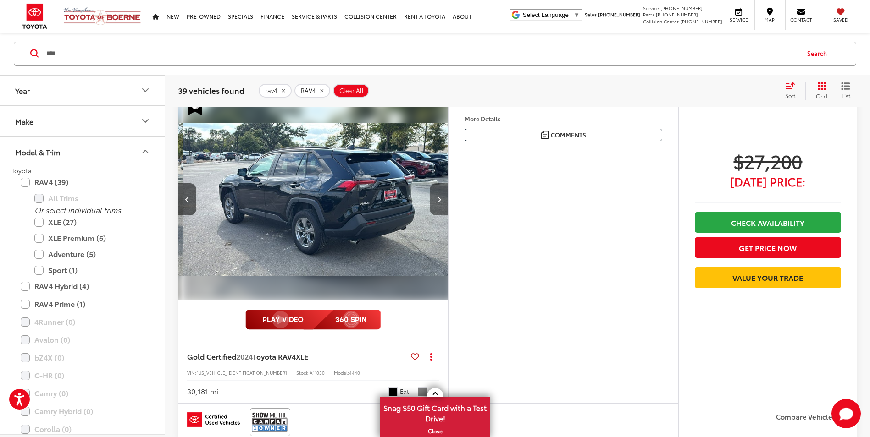
scroll to position [0, 543]
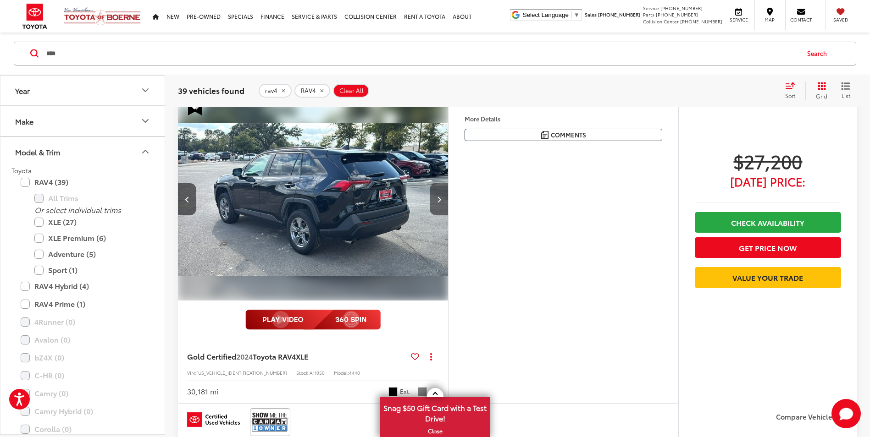
click at [442, 197] on button "Next image" at bounding box center [438, 199] width 18 height 32
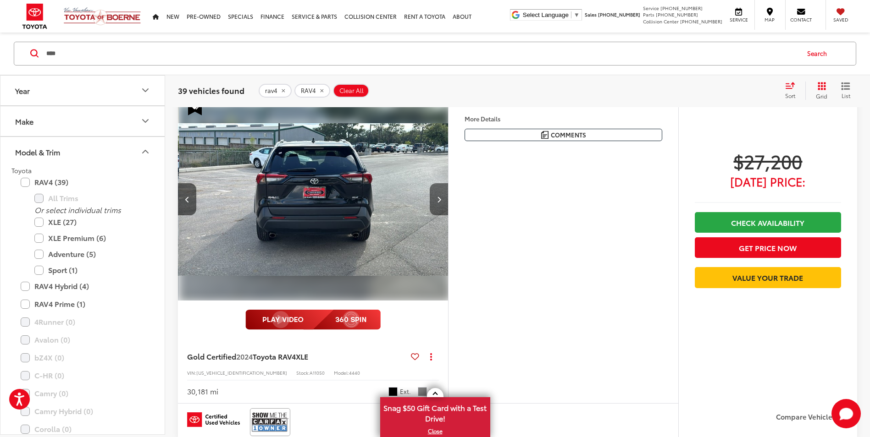
scroll to position [0, 814]
click at [446, 192] on button "Next image" at bounding box center [438, 199] width 18 height 32
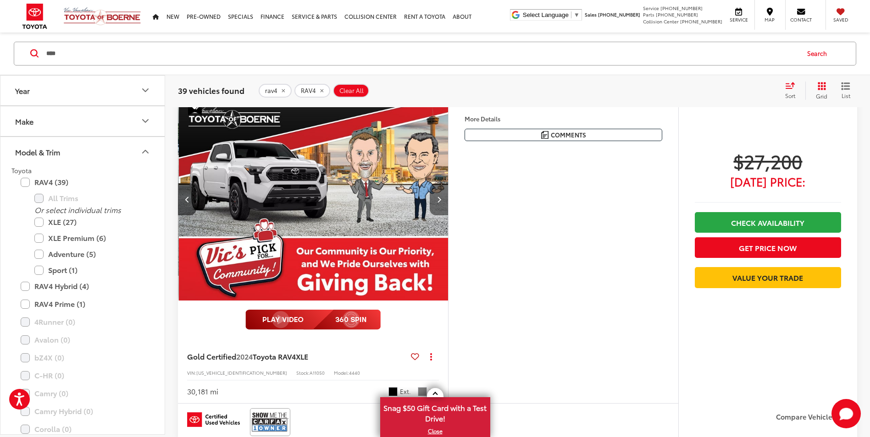
scroll to position [0, 1085]
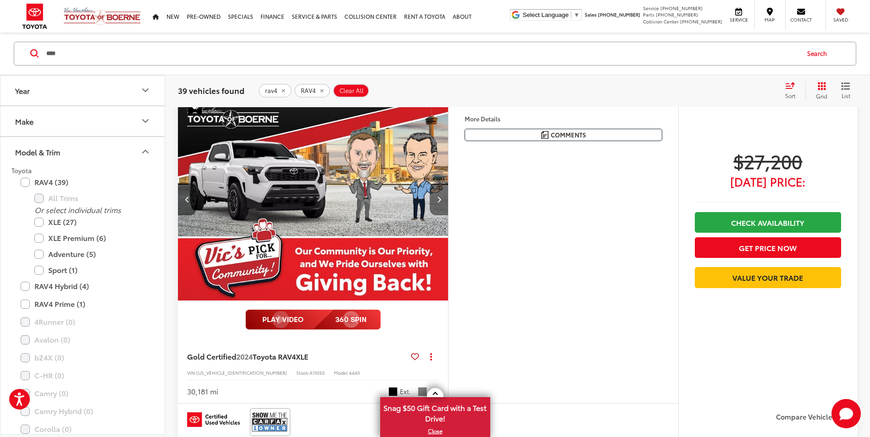
click at [446, 192] on button "Next image" at bounding box center [438, 199] width 18 height 32
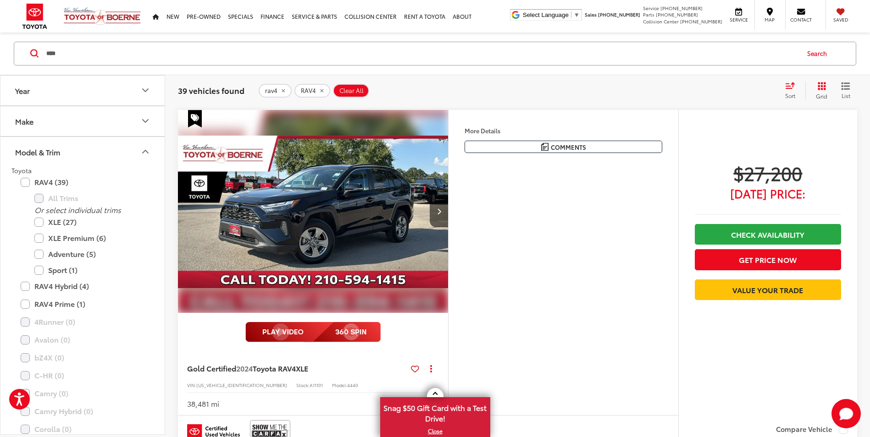
scroll to position [1201, 0]
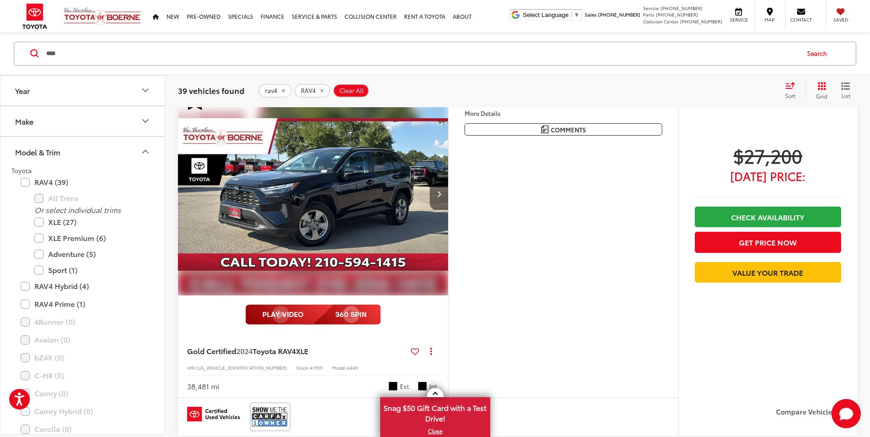
click at [439, 199] on button "Next image" at bounding box center [438, 194] width 18 height 32
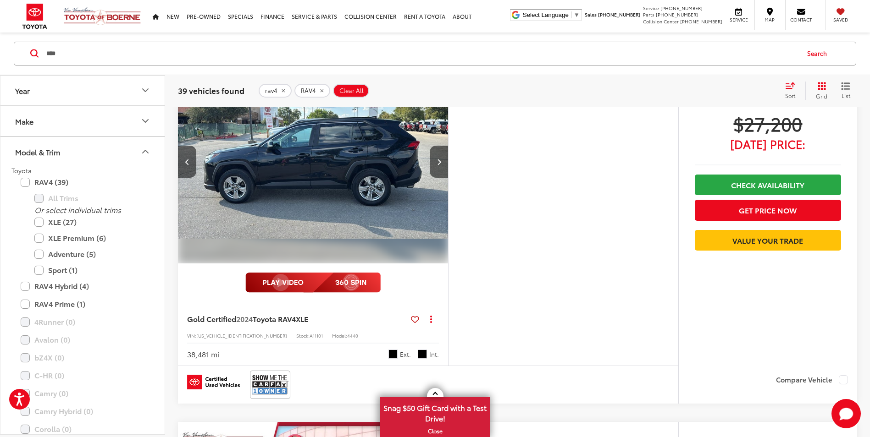
scroll to position [1247, 0]
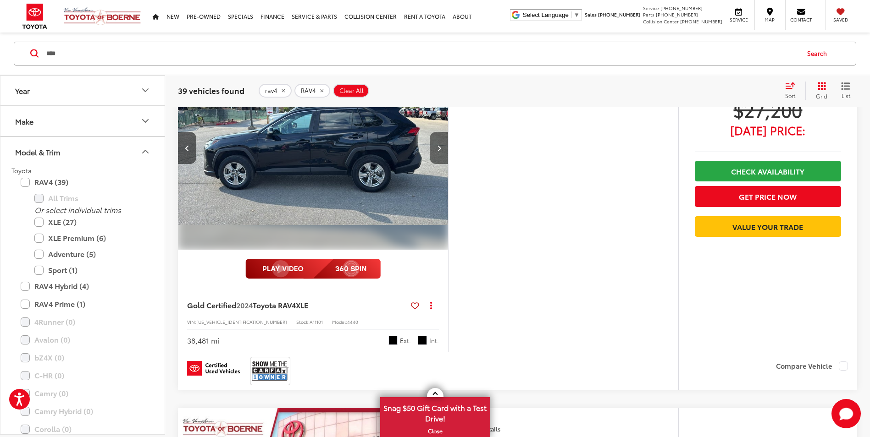
click at [439, 153] on button "Next image" at bounding box center [438, 148] width 18 height 32
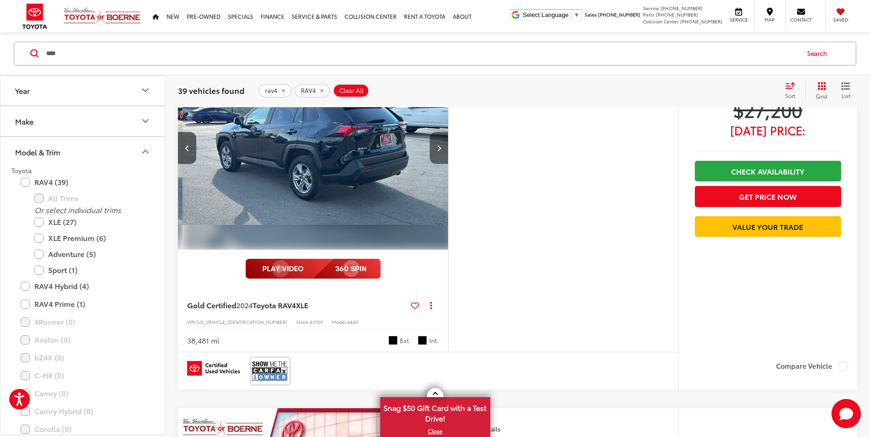
scroll to position [0, 543]
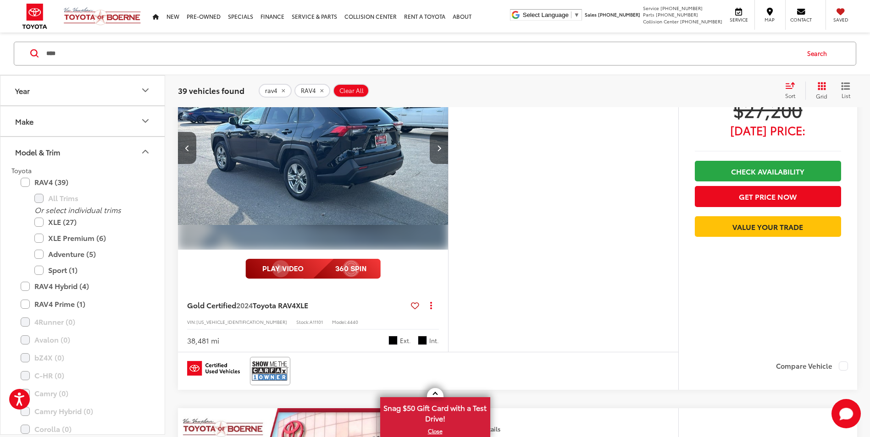
click at [439, 153] on button "Next image" at bounding box center [438, 148] width 18 height 32
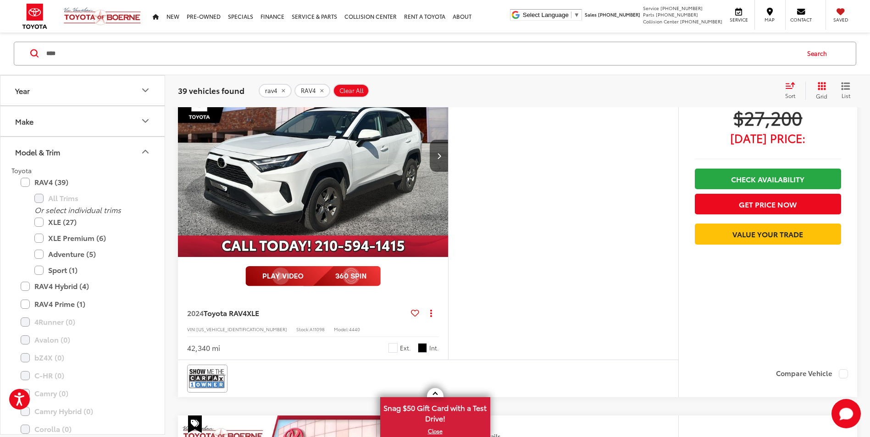
scroll to position [1522, 0]
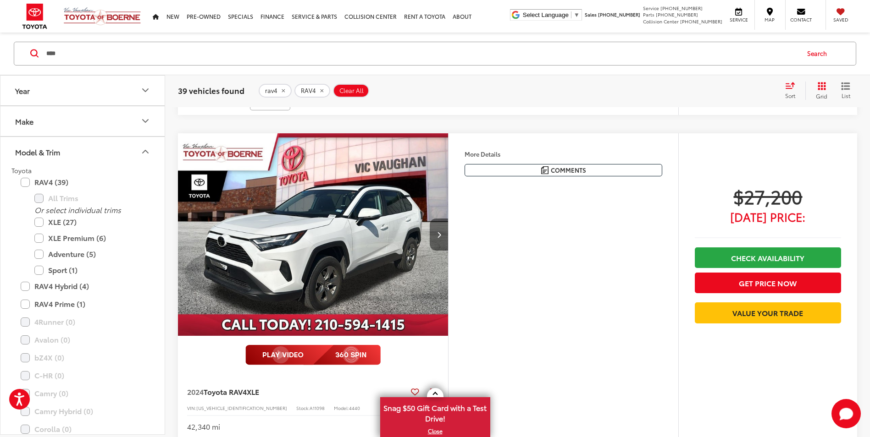
click at [434, 235] on button "Next image" at bounding box center [438, 235] width 18 height 32
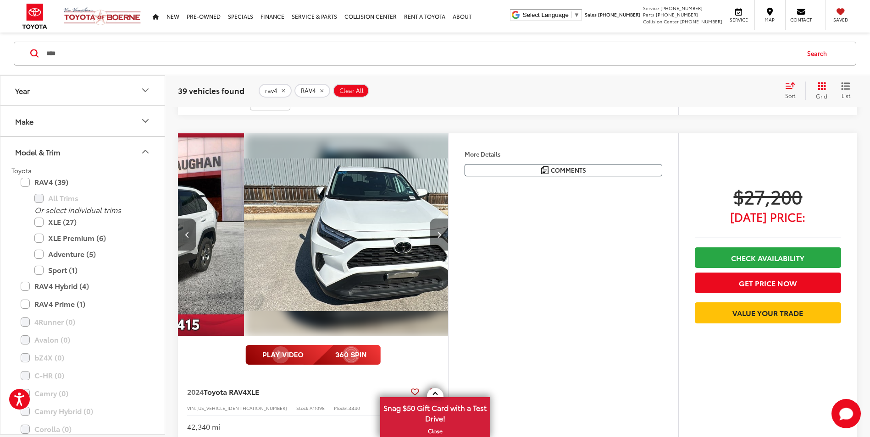
scroll to position [0, 271]
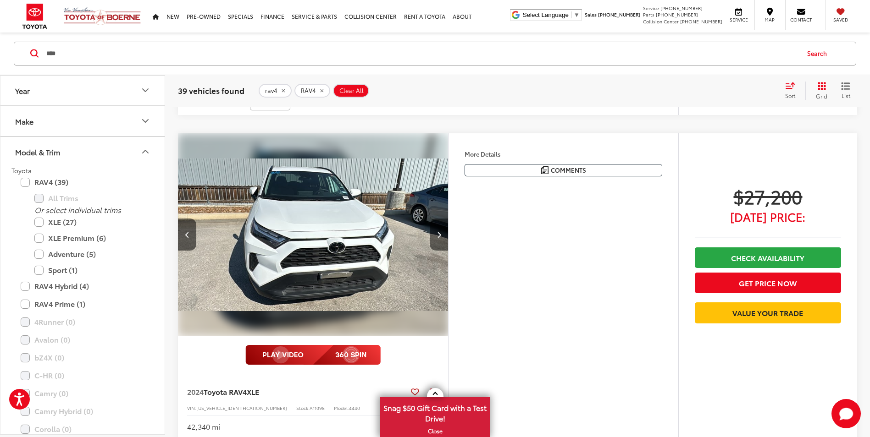
click at [436, 229] on button "Next image" at bounding box center [438, 235] width 18 height 32
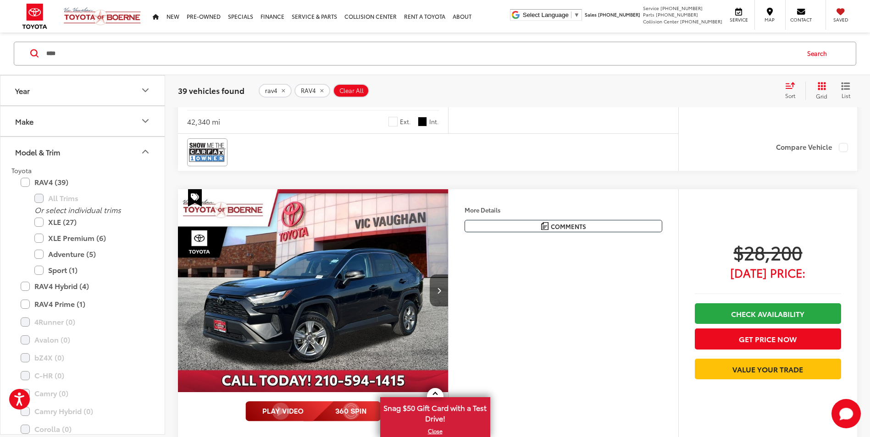
scroll to position [1888, 0]
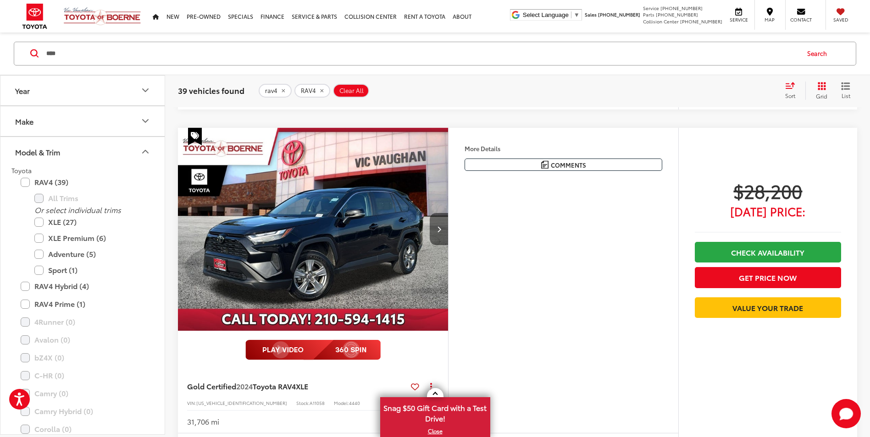
click at [443, 226] on button "Next image" at bounding box center [438, 229] width 18 height 32
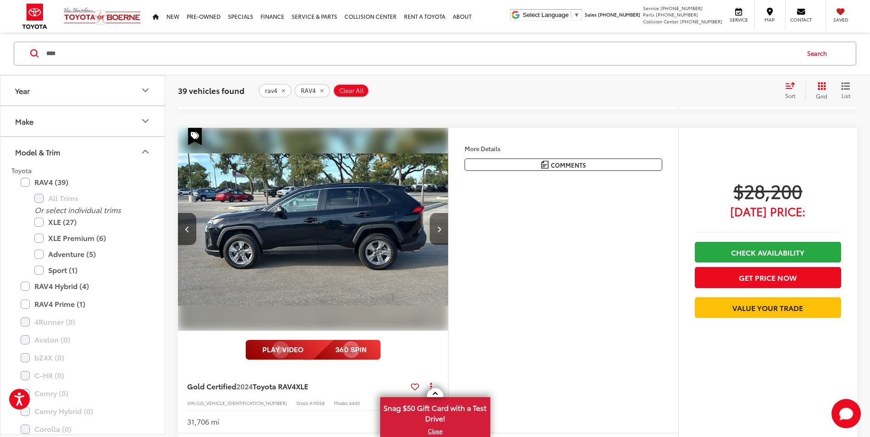
click at [437, 229] on icon "Next image" at bounding box center [439, 229] width 4 height 6
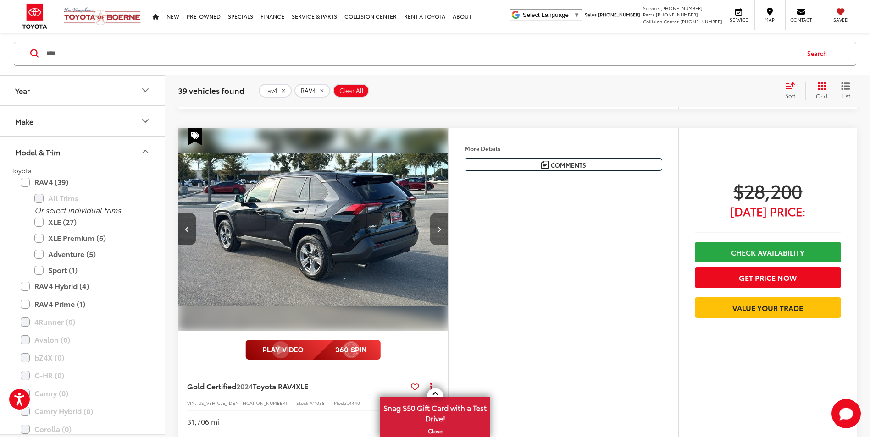
click at [437, 229] on icon "Next image" at bounding box center [439, 229] width 4 height 6
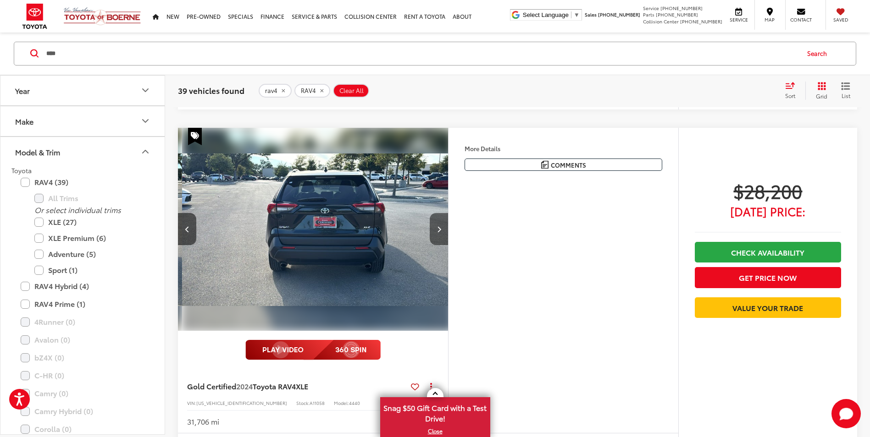
scroll to position [0, 814]
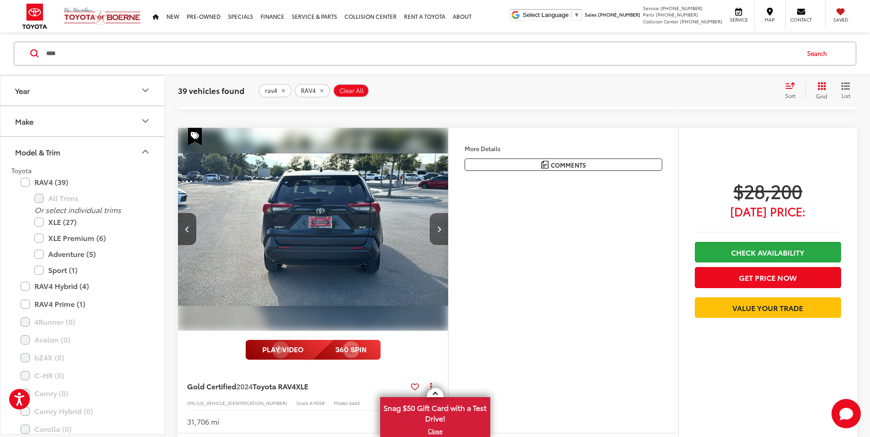
click at [433, 231] on button "Next image" at bounding box center [438, 229] width 18 height 32
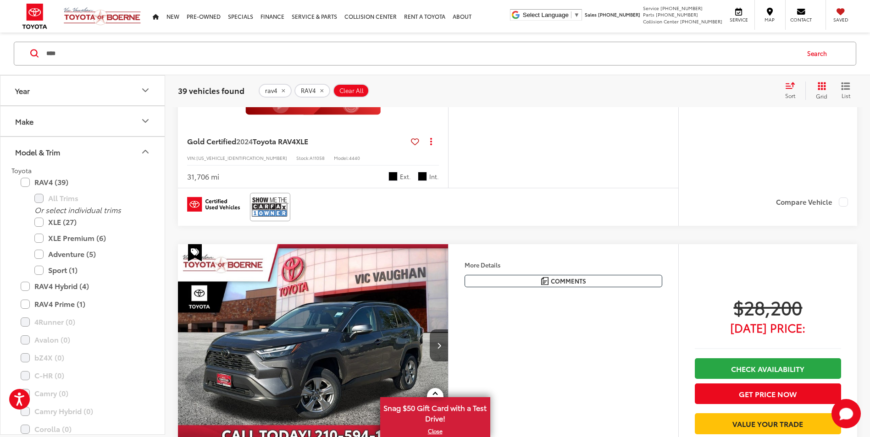
scroll to position [2163, 0]
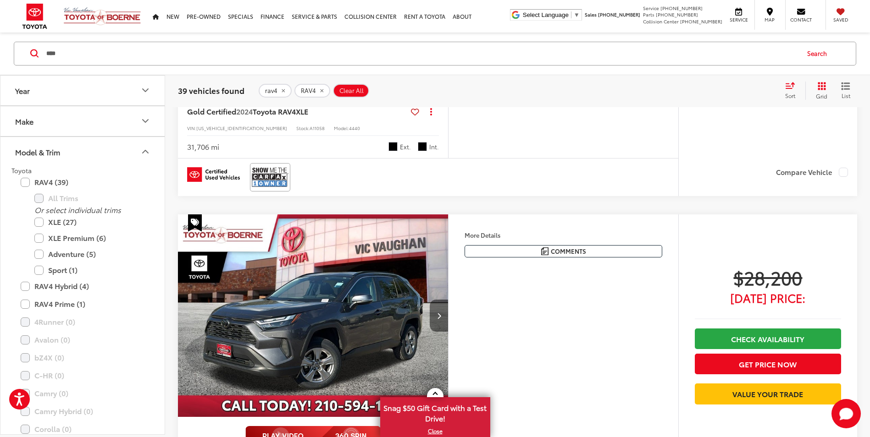
click at [446, 311] on button "Next image" at bounding box center [438, 316] width 18 height 32
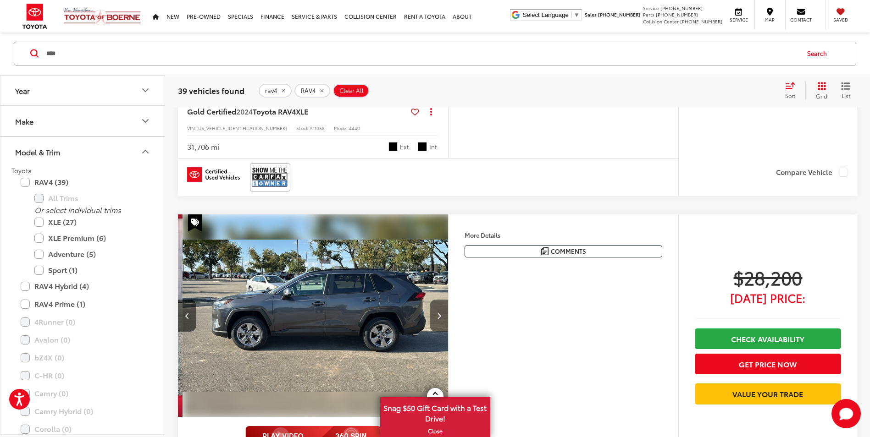
scroll to position [0, 271]
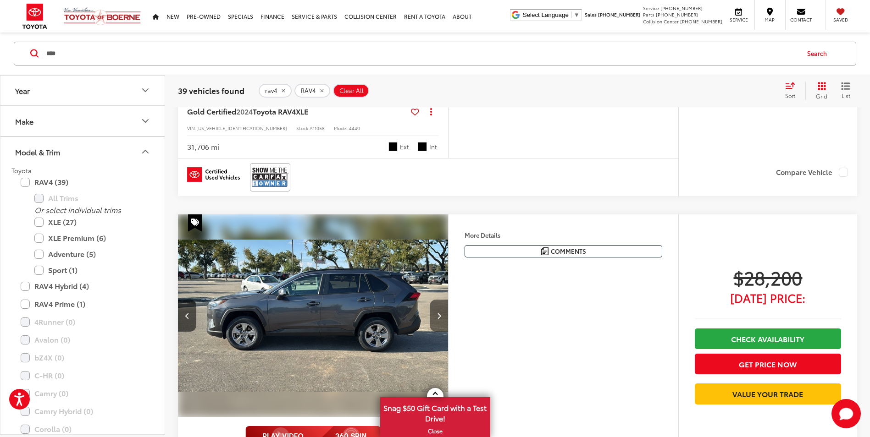
click at [440, 310] on button "Next image" at bounding box center [438, 316] width 18 height 32
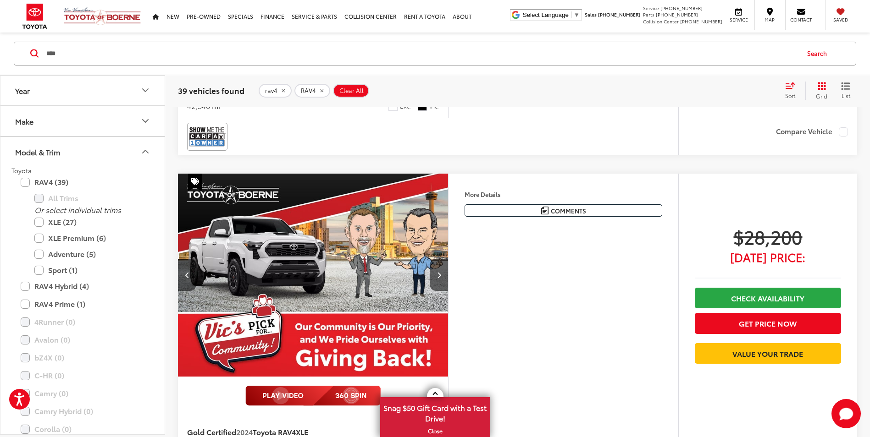
scroll to position [1705, 0]
